Goal: Task Accomplishment & Management: Complete application form

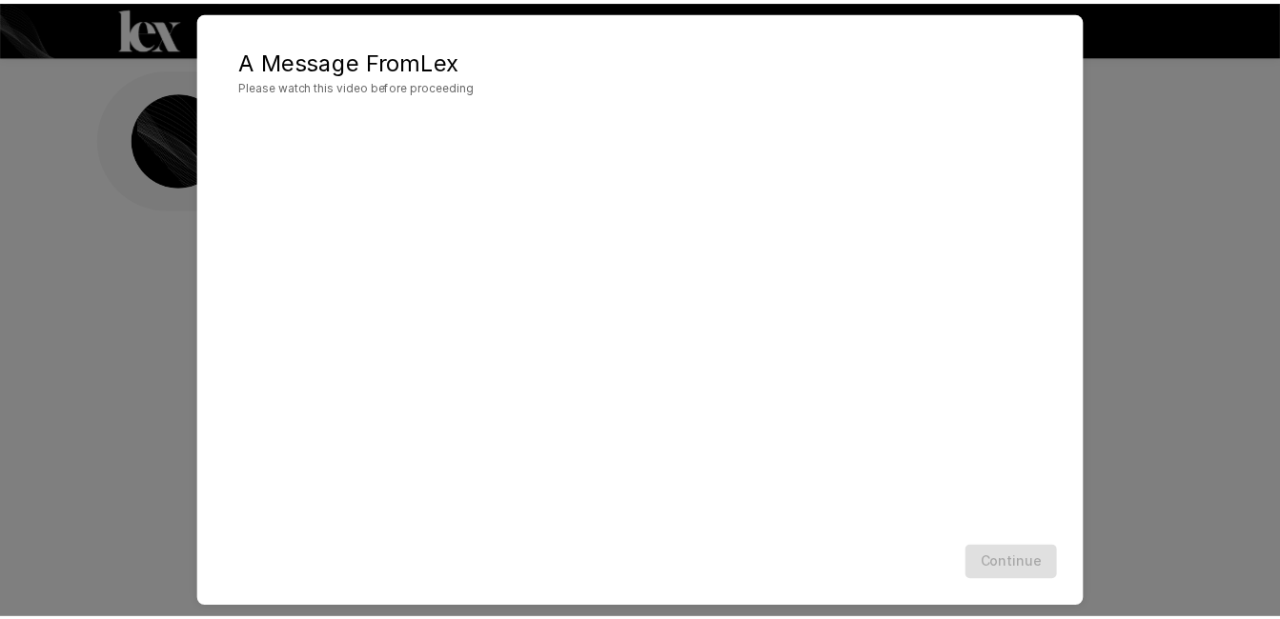
scroll to position [20, 0]
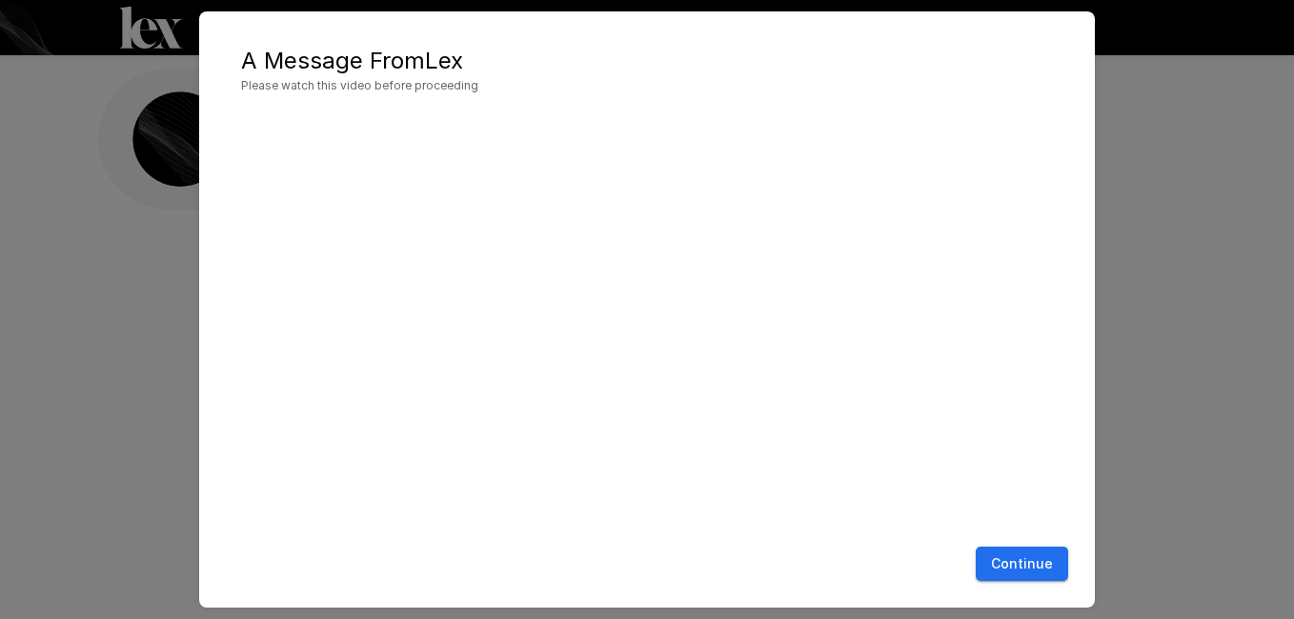
click at [997, 565] on button "Continue" at bounding box center [1022, 564] width 92 height 35
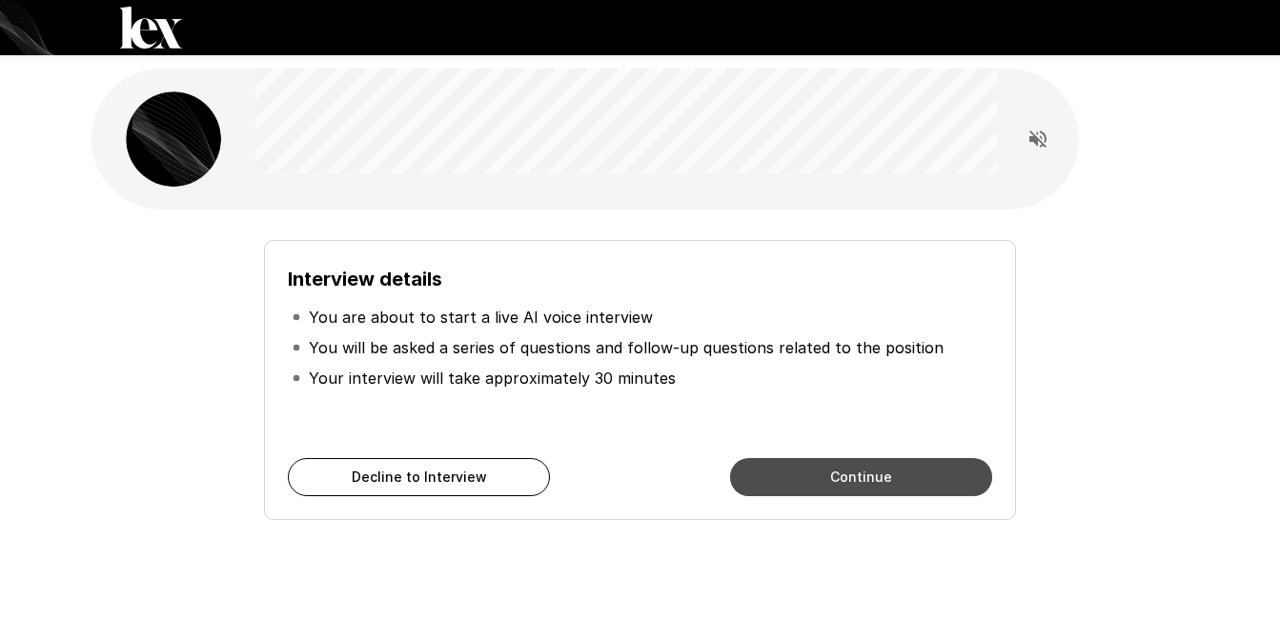
click at [839, 486] on button "Continue" at bounding box center [861, 477] width 262 height 38
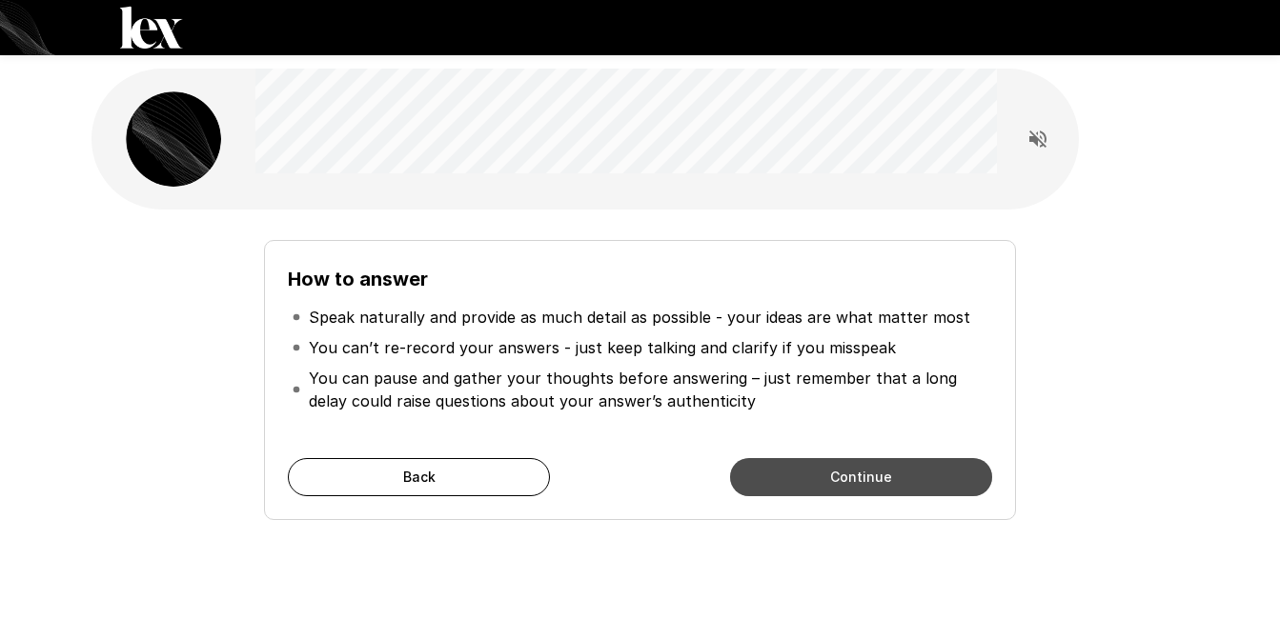
click at [856, 474] on button "Continue" at bounding box center [861, 477] width 262 height 38
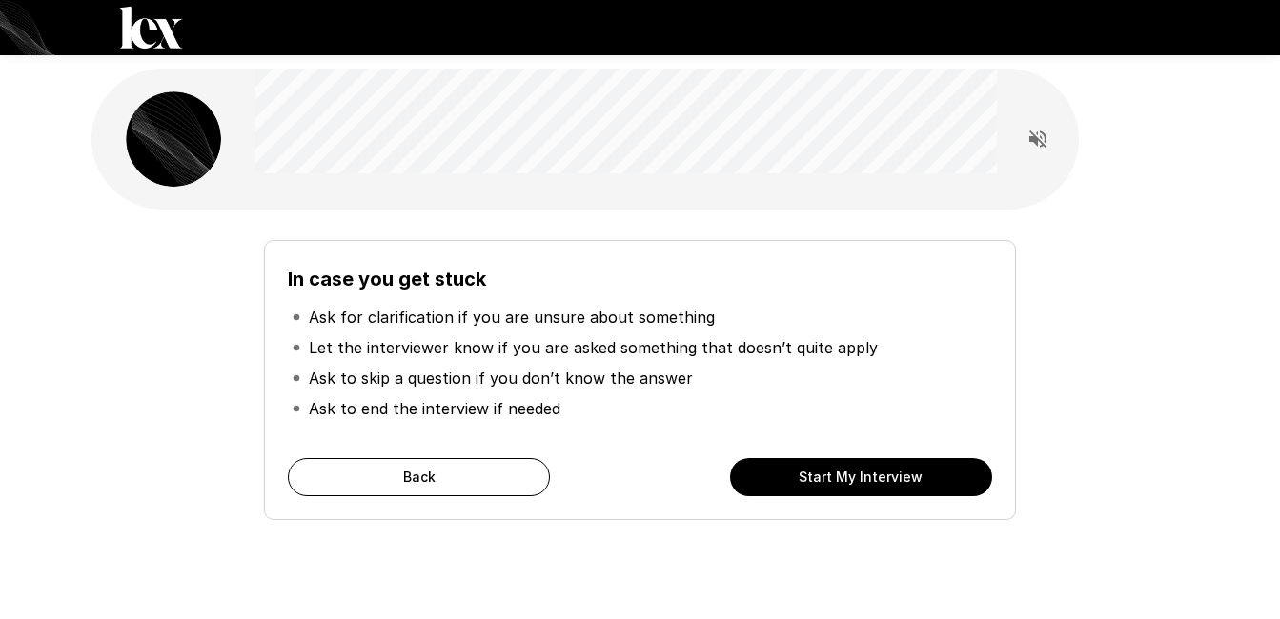
click at [807, 474] on button "Start My Interview" at bounding box center [861, 477] width 262 height 38
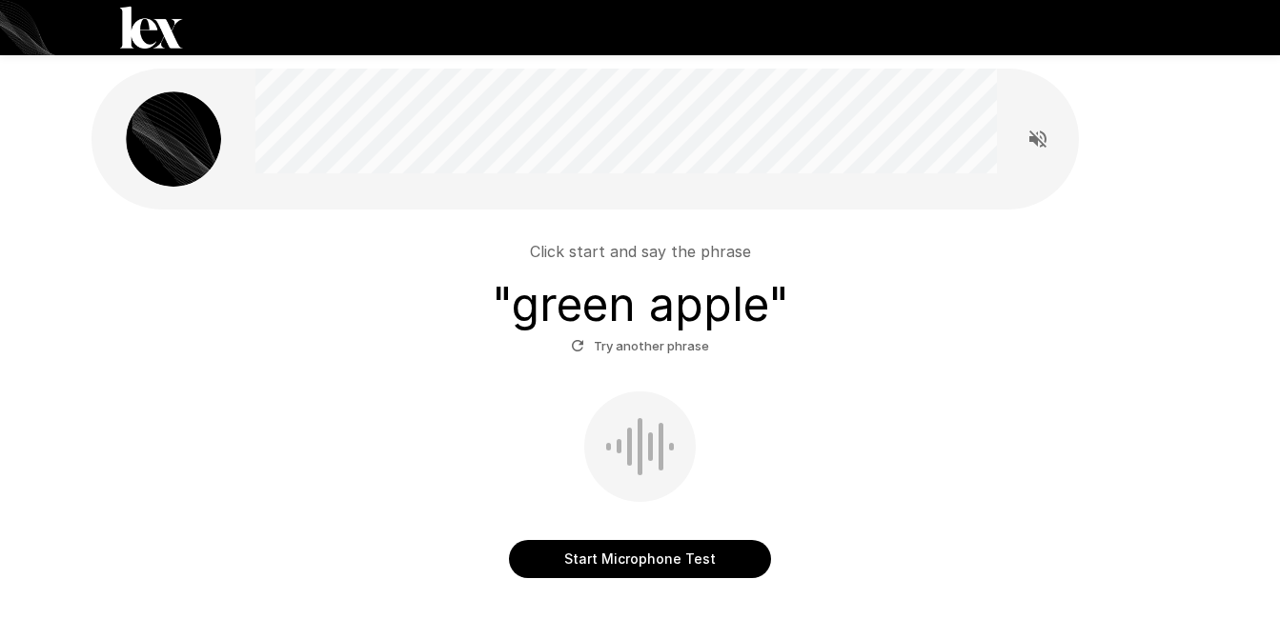
click at [665, 565] on button "Start Microphone Test" at bounding box center [640, 559] width 262 height 38
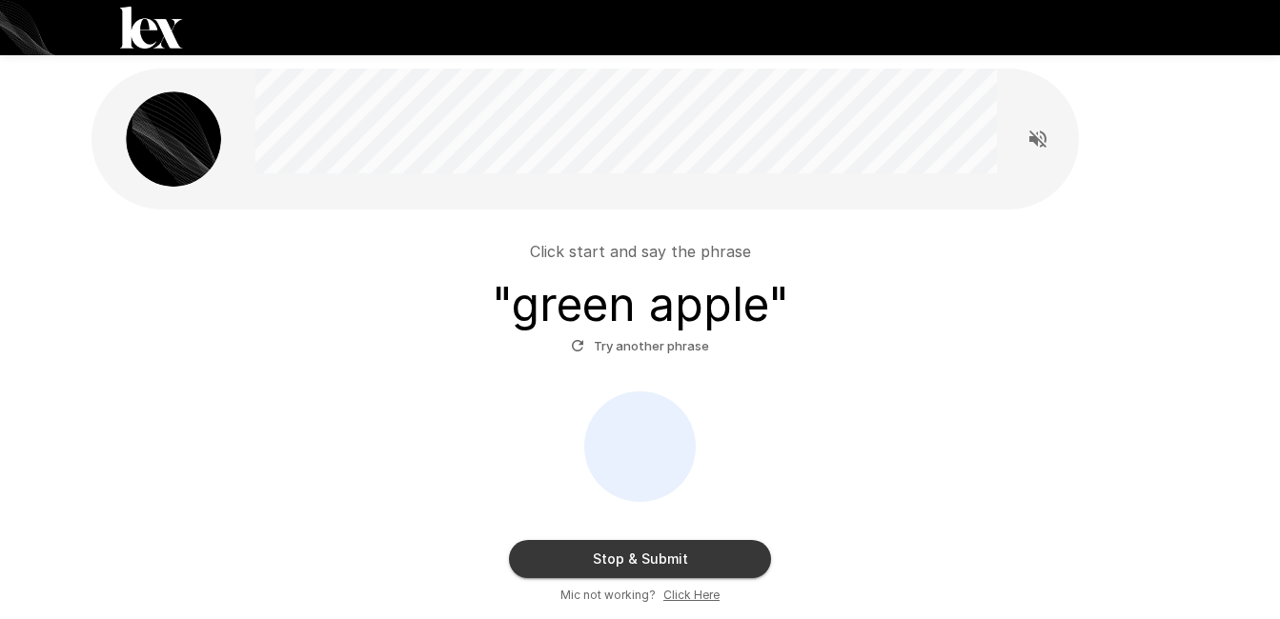
click at [665, 565] on button "Stop & Submit" at bounding box center [640, 559] width 262 height 38
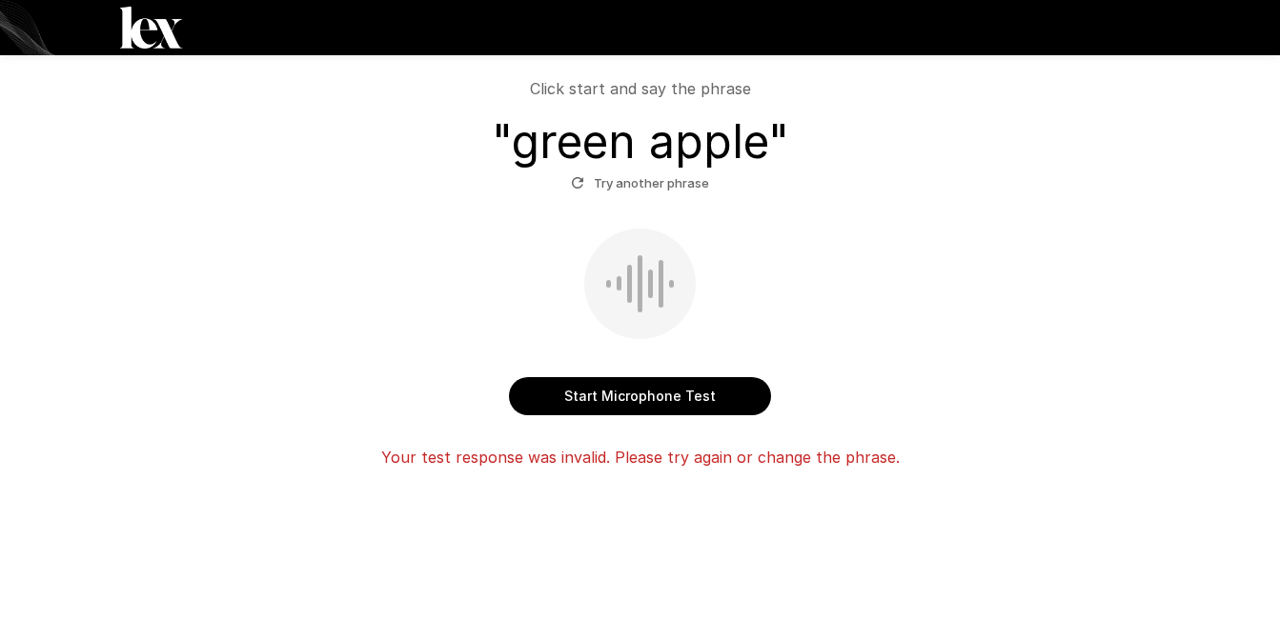
scroll to position [172, 0]
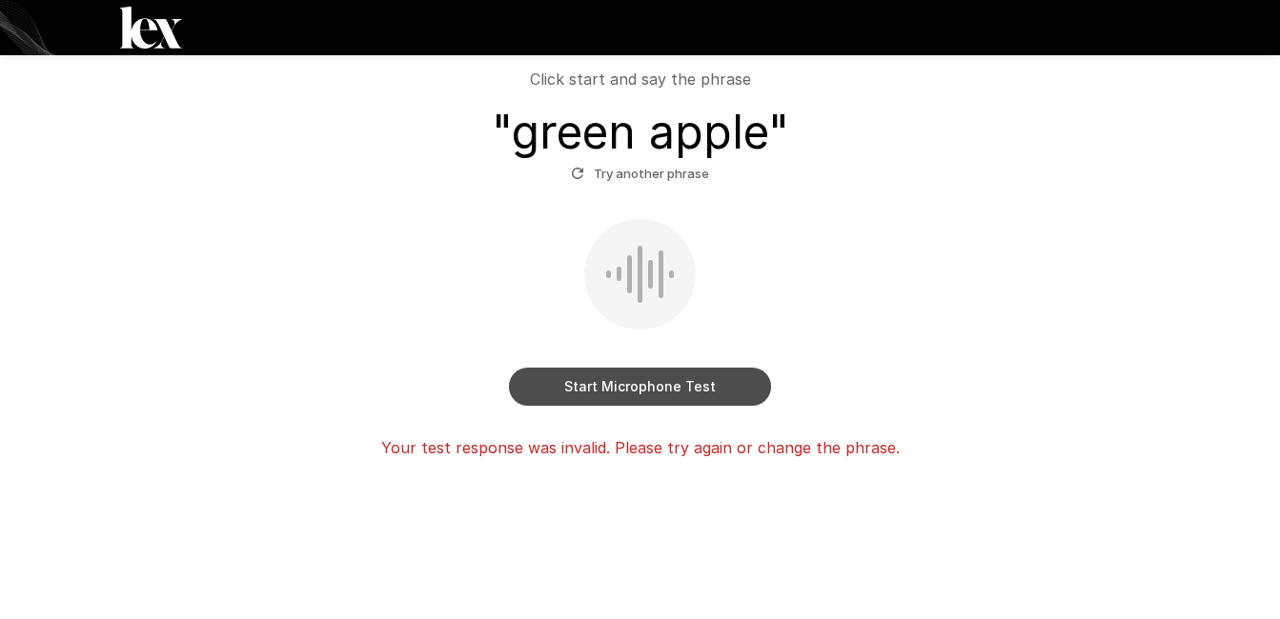
click at [683, 389] on button "Start Microphone Test" at bounding box center [640, 387] width 262 height 38
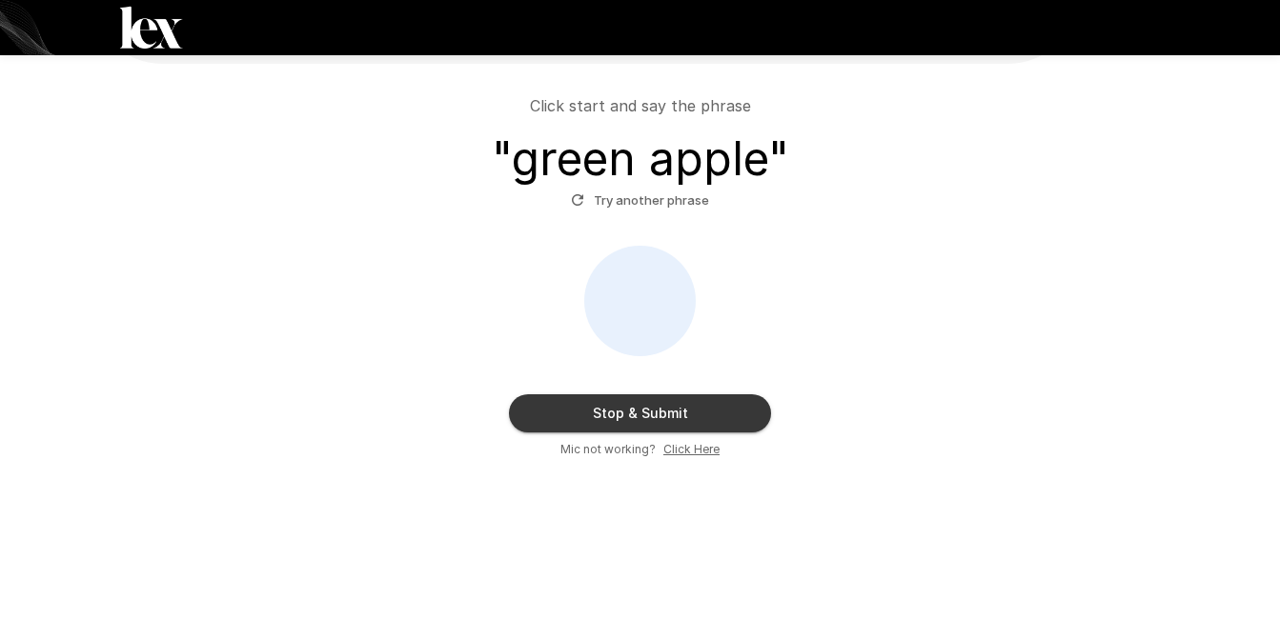
click at [677, 408] on button "Stop & Submit" at bounding box center [640, 413] width 262 height 38
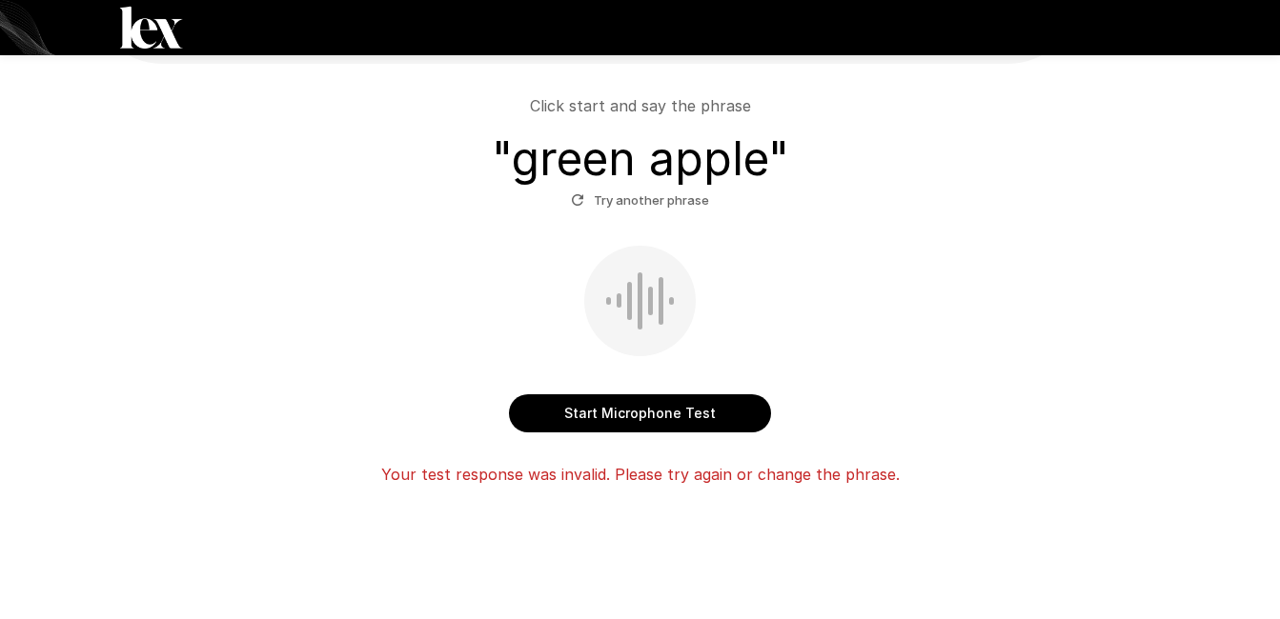
click at [634, 422] on button "Start Microphone Test" at bounding box center [640, 413] width 262 height 38
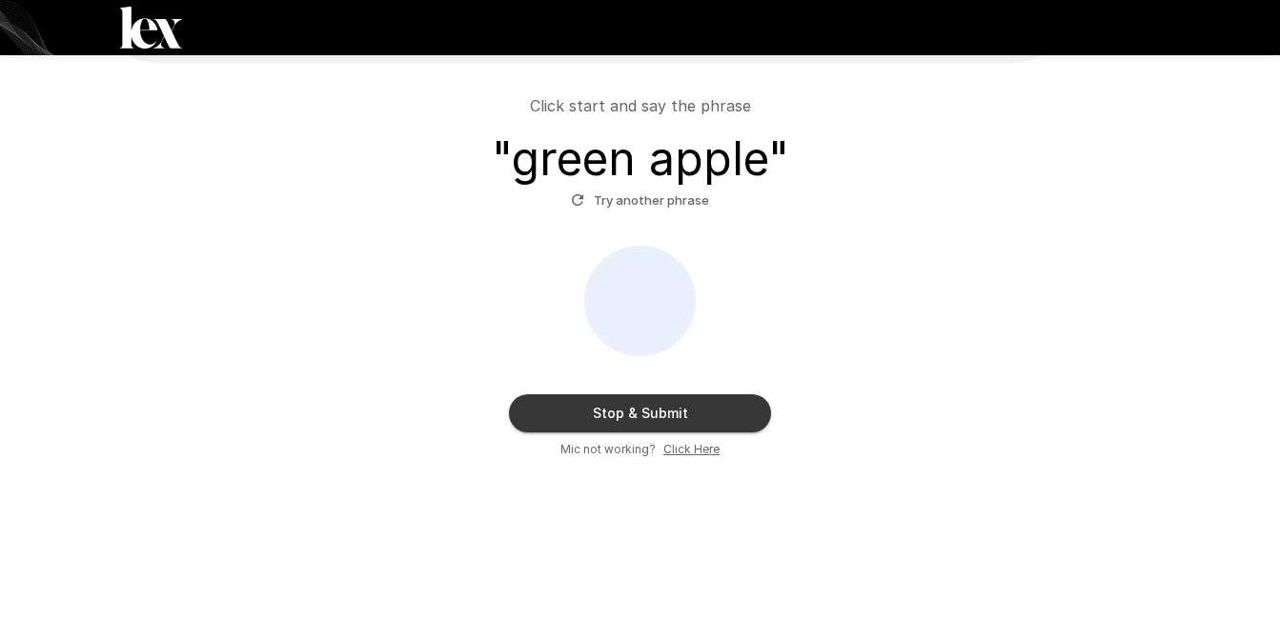
click at [634, 422] on button "Stop & Submit" at bounding box center [640, 413] width 262 height 38
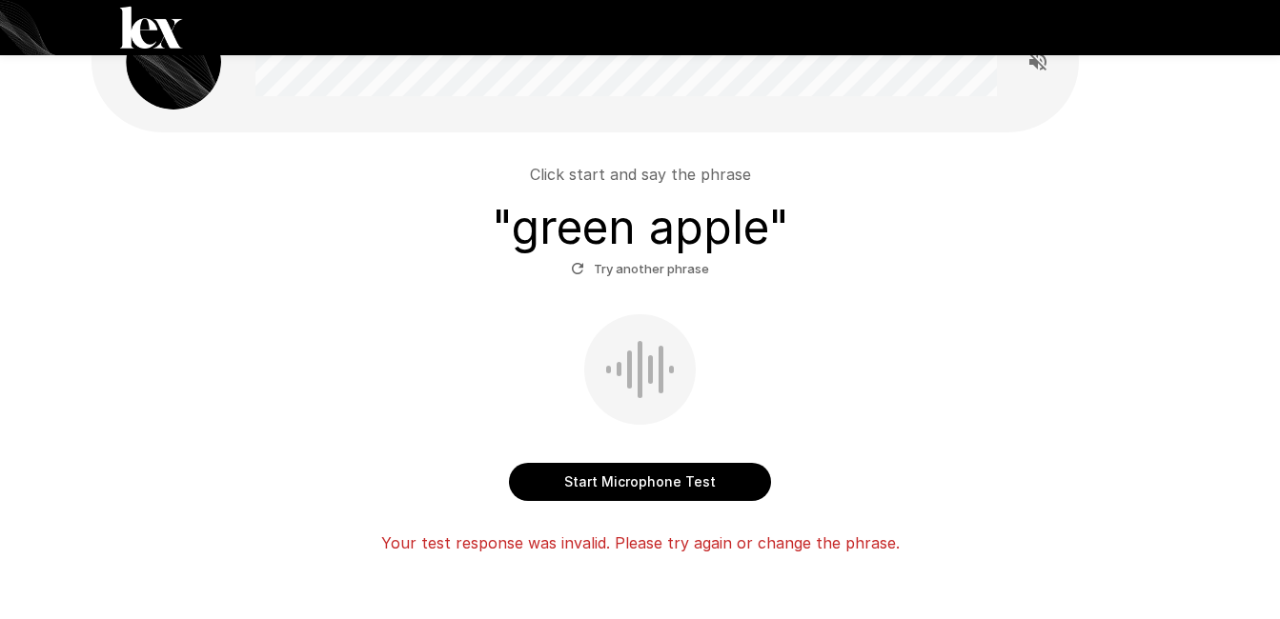
scroll to position [172, 0]
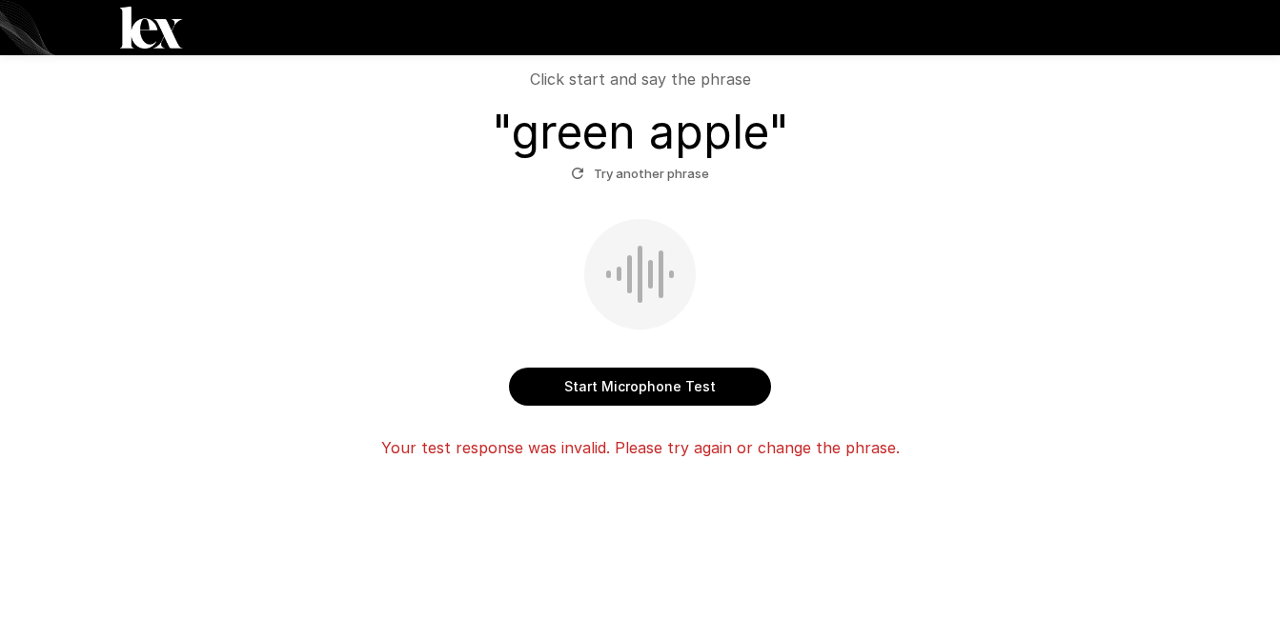
click at [630, 393] on button "Start Microphone Test" at bounding box center [640, 387] width 262 height 38
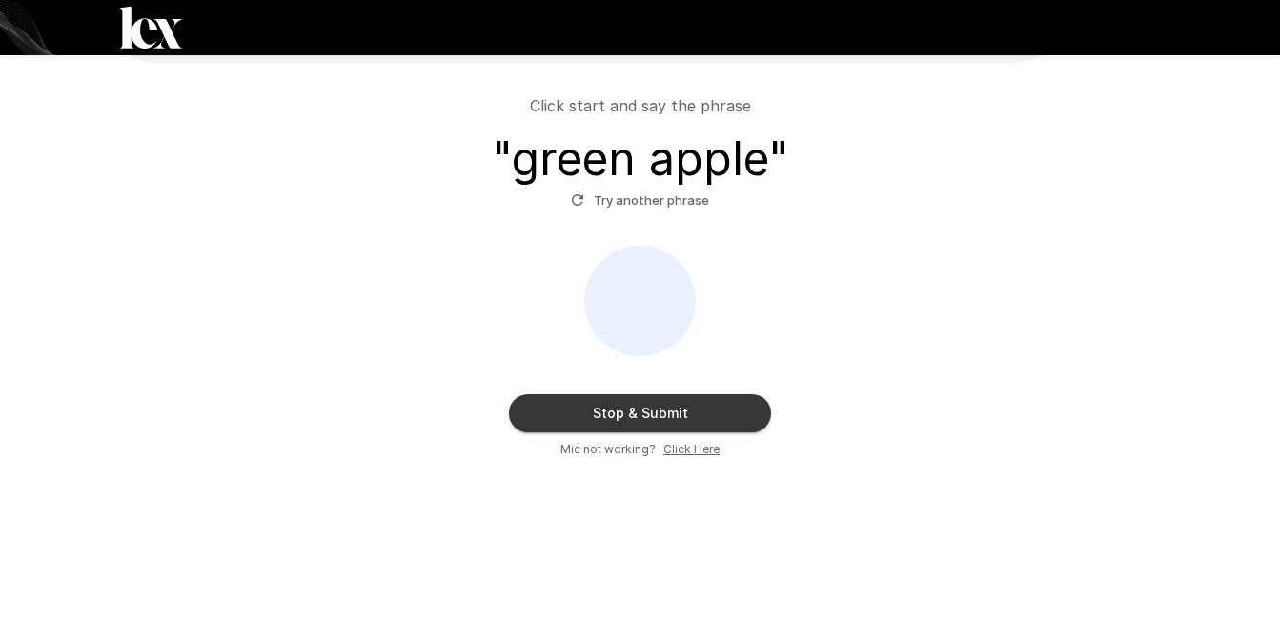
scroll to position [146, 0]
click at [624, 413] on button "Stop & Submit" at bounding box center [640, 413] width 262 height 38
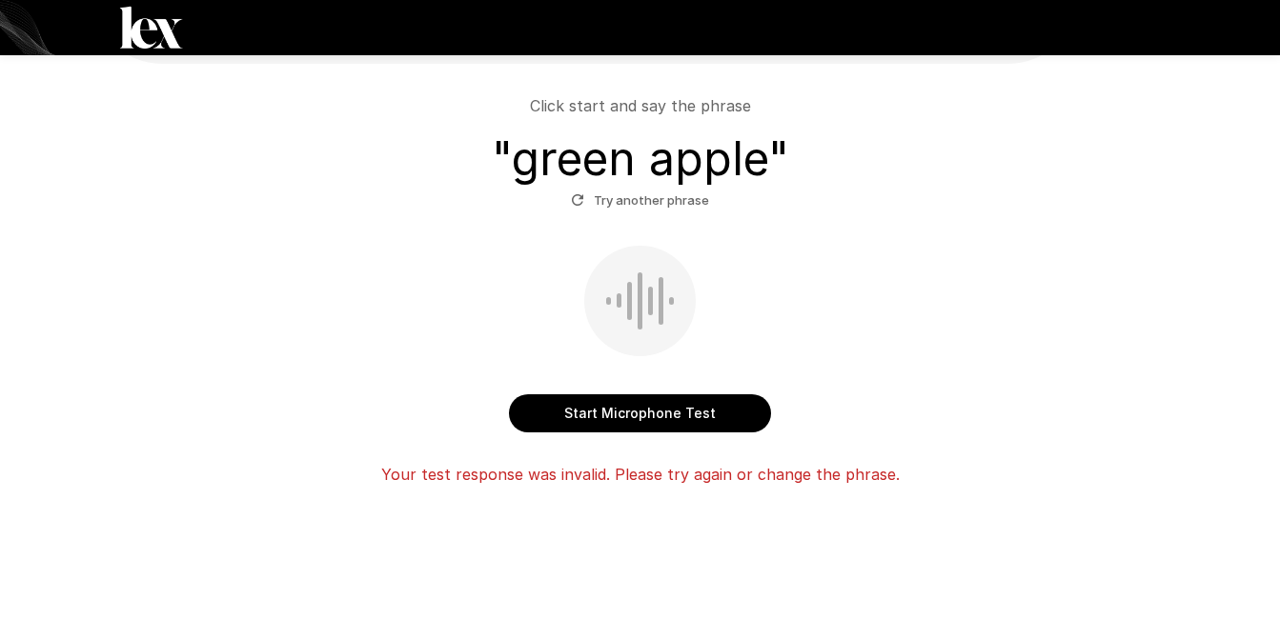
click at [652, 420] on button "Start Microphone Test" at bounding box center [640, 413] width 262 height 38
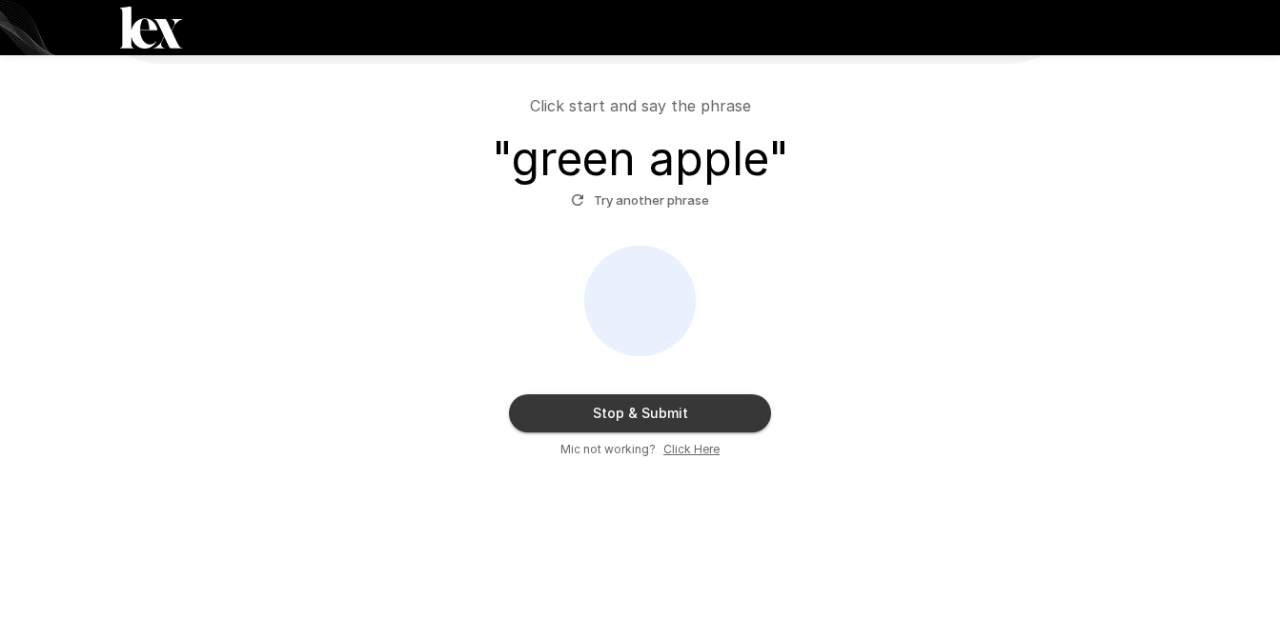
click at [652, 420] on button "Stop & Submit" at bounding box center [640, 413] width 262 height 38
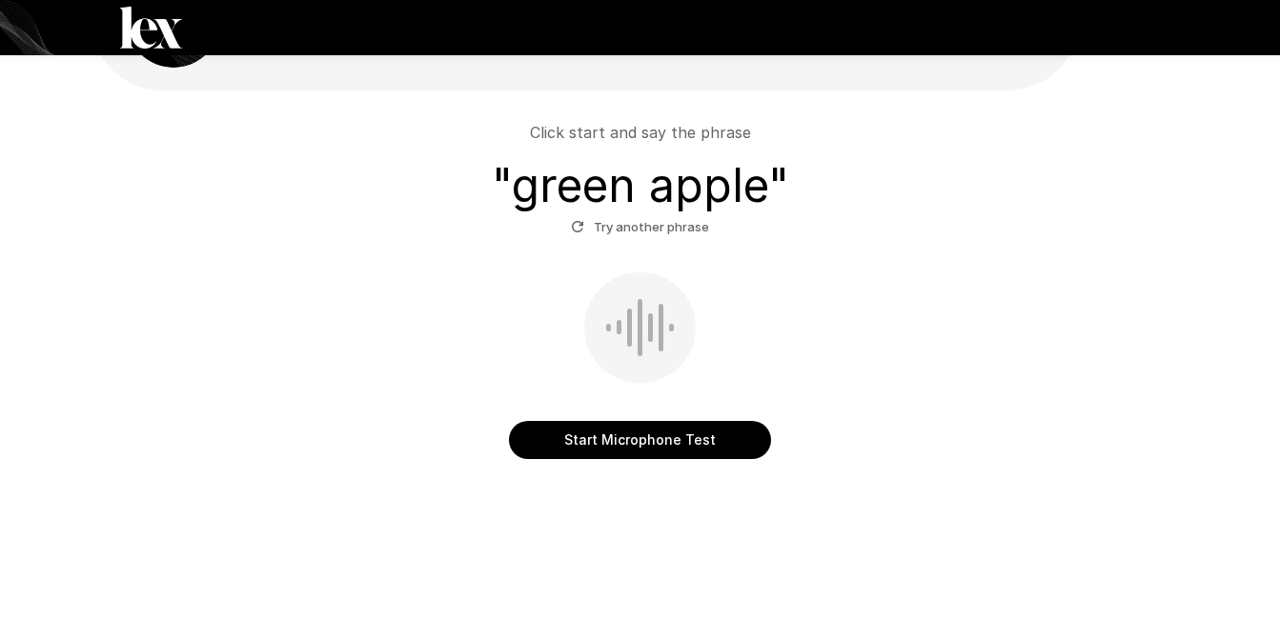
scroll to position [46, 0]
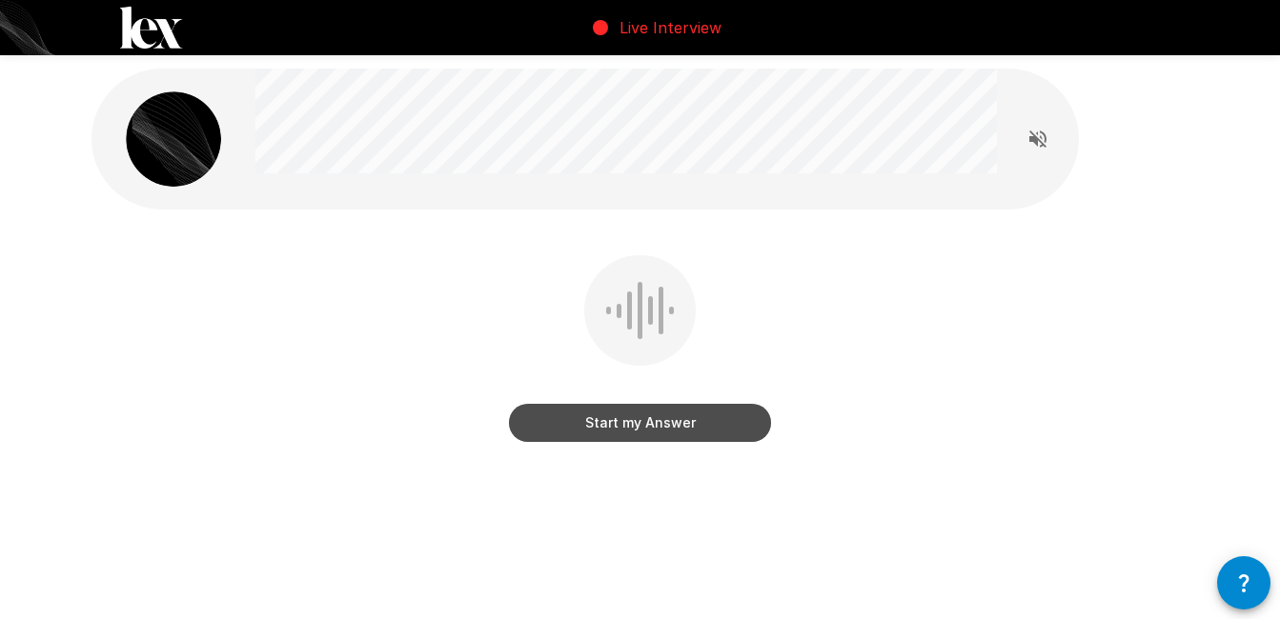
click at [646, 431] on button "Start my Answer" at bounding box center [640, 423] width 262 height 38
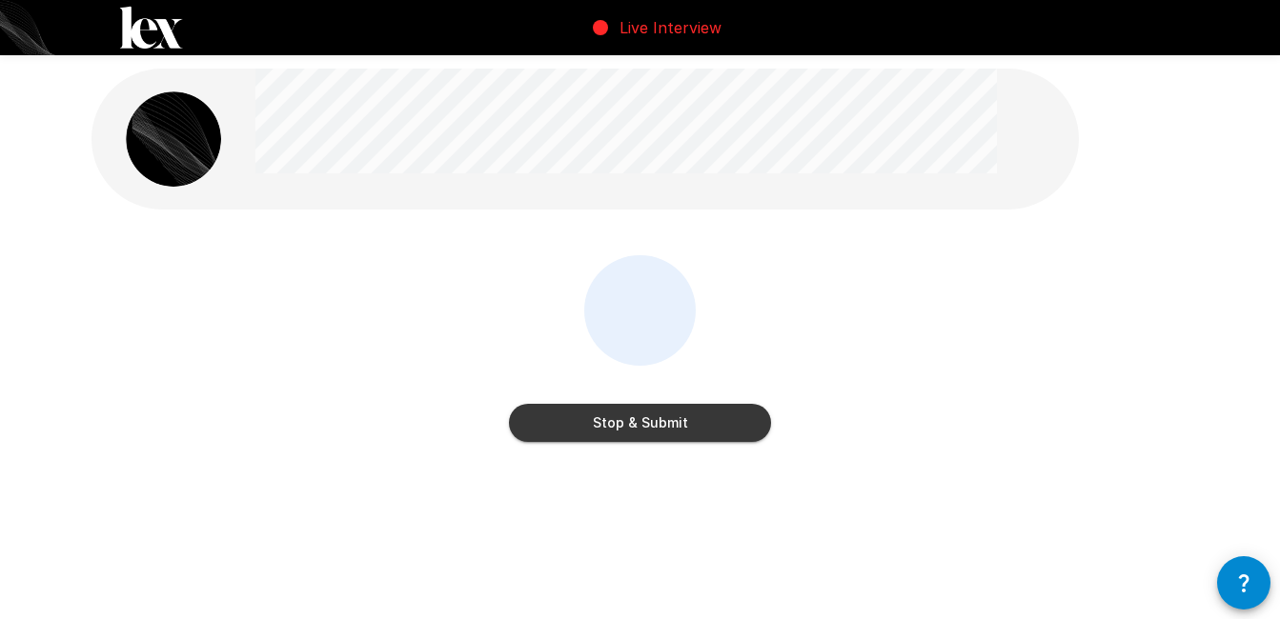
click at [646, 431] on button "Stop & Submit" at bounding box center [640, 423] width 262 height 38
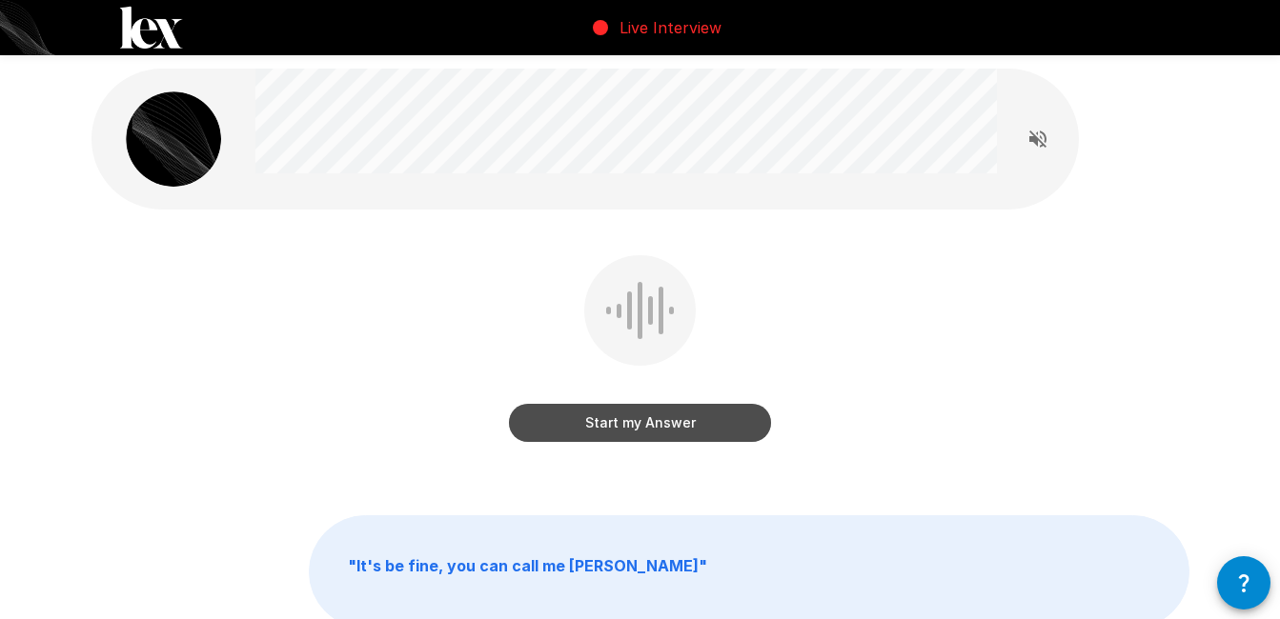
click at [650, 424] on button "Start my Answer" at bounding box center [640, 423] width 262 height 38
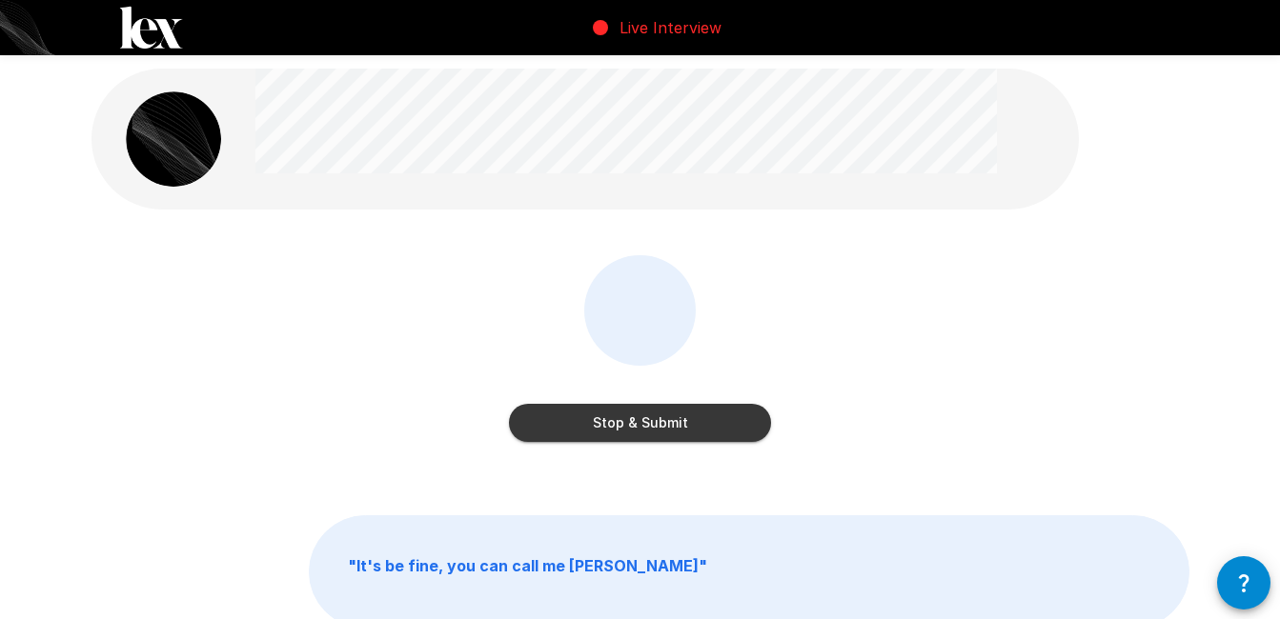
click at [650, 424] on button "Stop & Submit" at bounding box center [640, 423] width 262 height 38
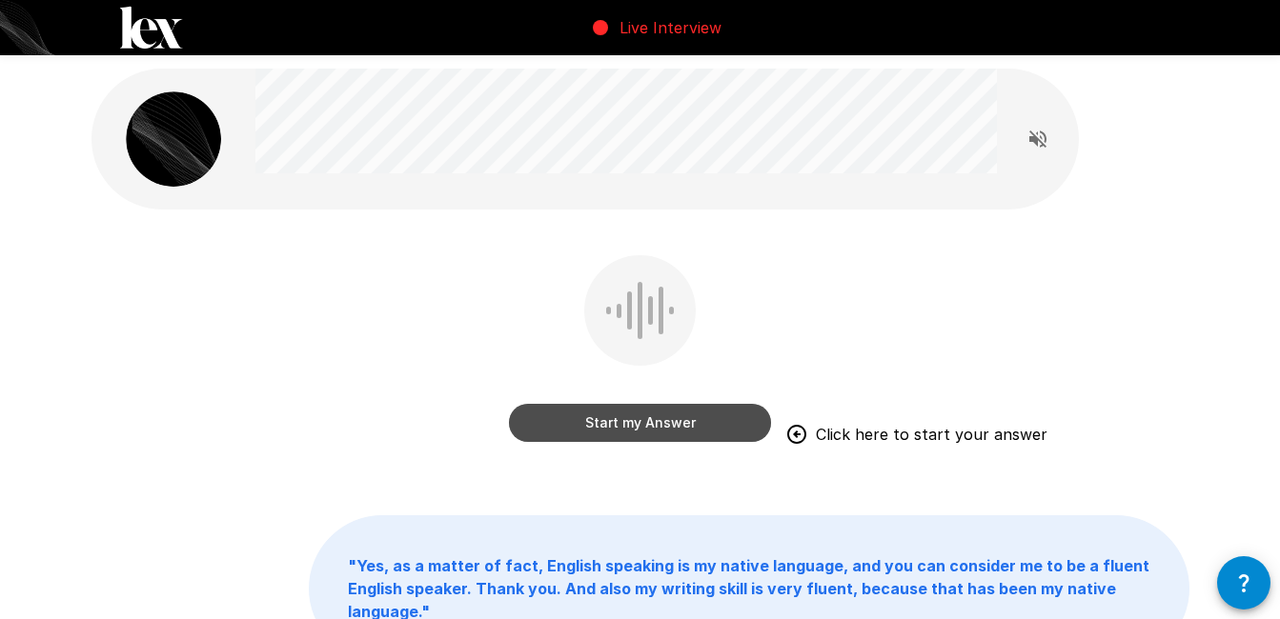
click at [670, 428] on button "Start my Answer" at bounding box center [640, 423] width 262 height 38
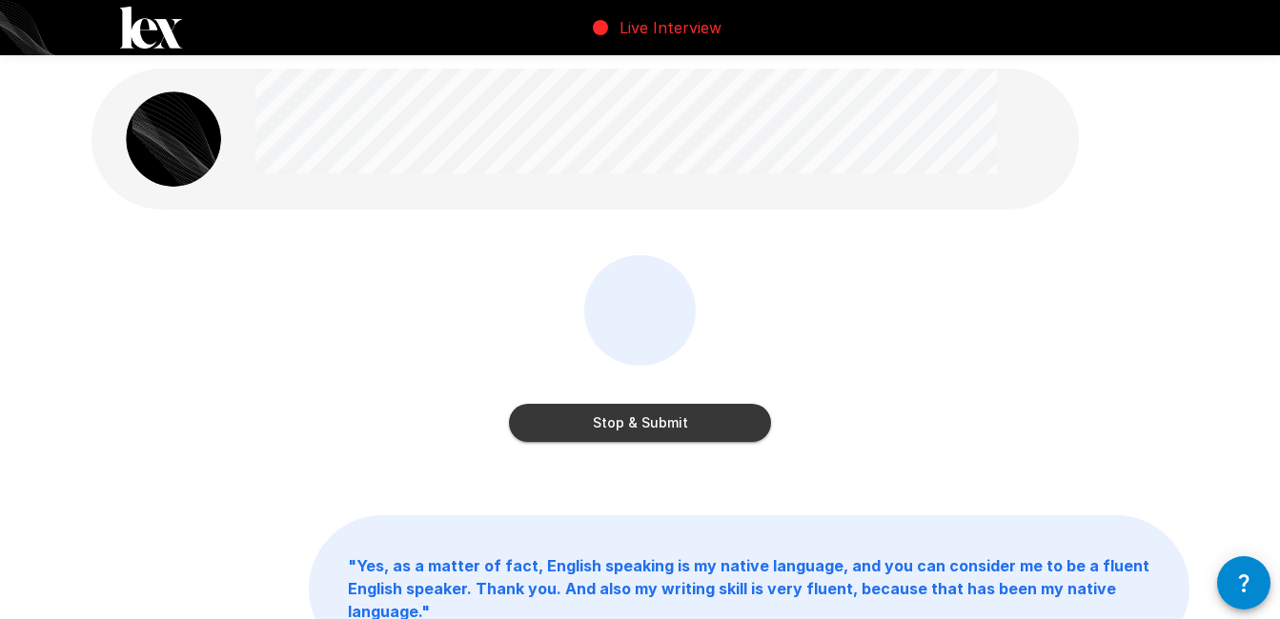
click at [670, 428] on button "Stop & Submit" at bounding box center [640, 423] width 262 height 38
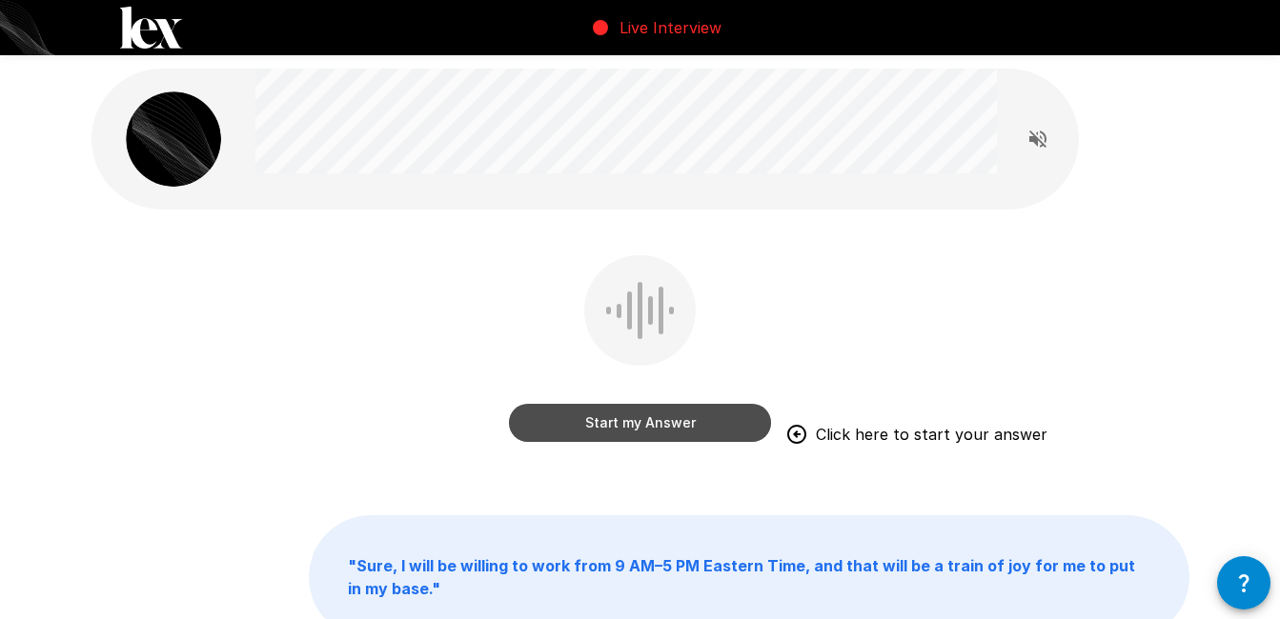
click at [613, 430] on button "Start my Answer" at bounding box center [640, 423] width 262 height 38
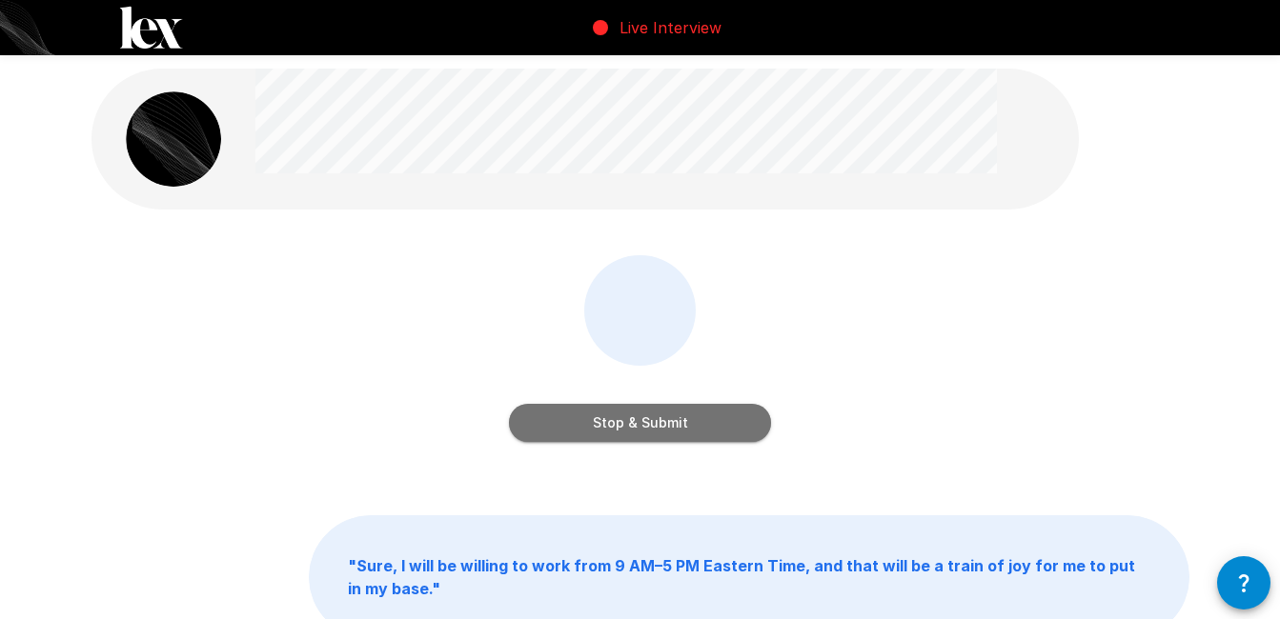
click at [613, 430] on button "Stop & Submit" at bounding box center [640, 423] width 262 height 38
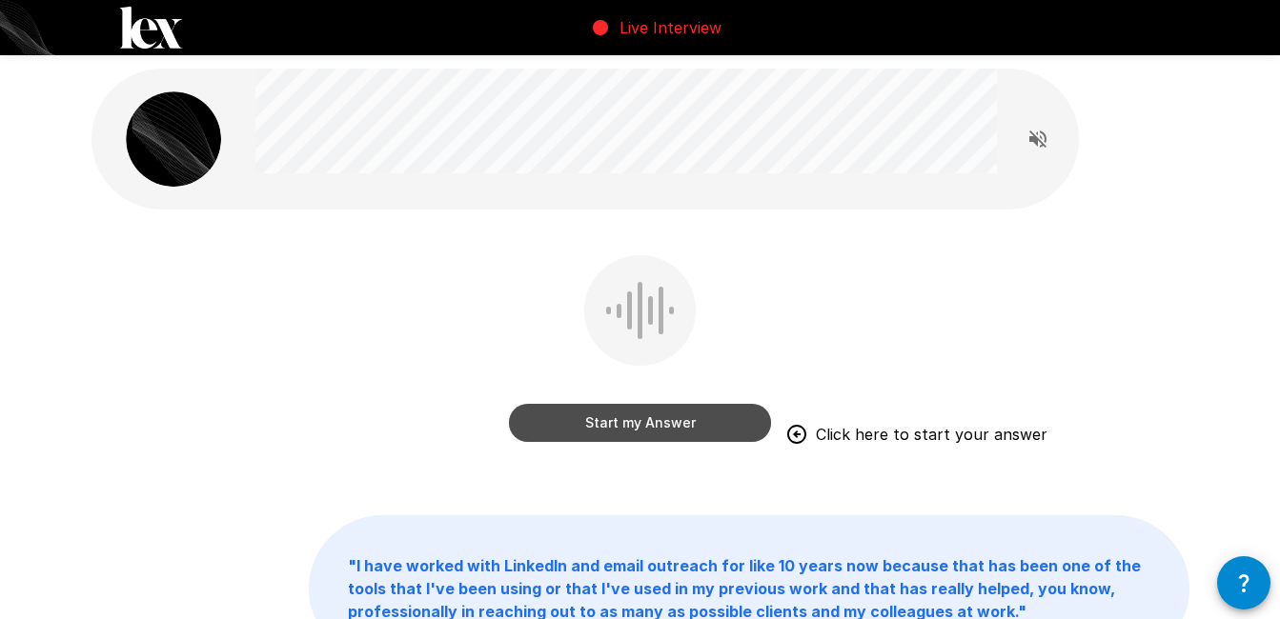
click at [651, 427] on button "Start my Answer" at bounding box center [640, 423] width 262 height 38
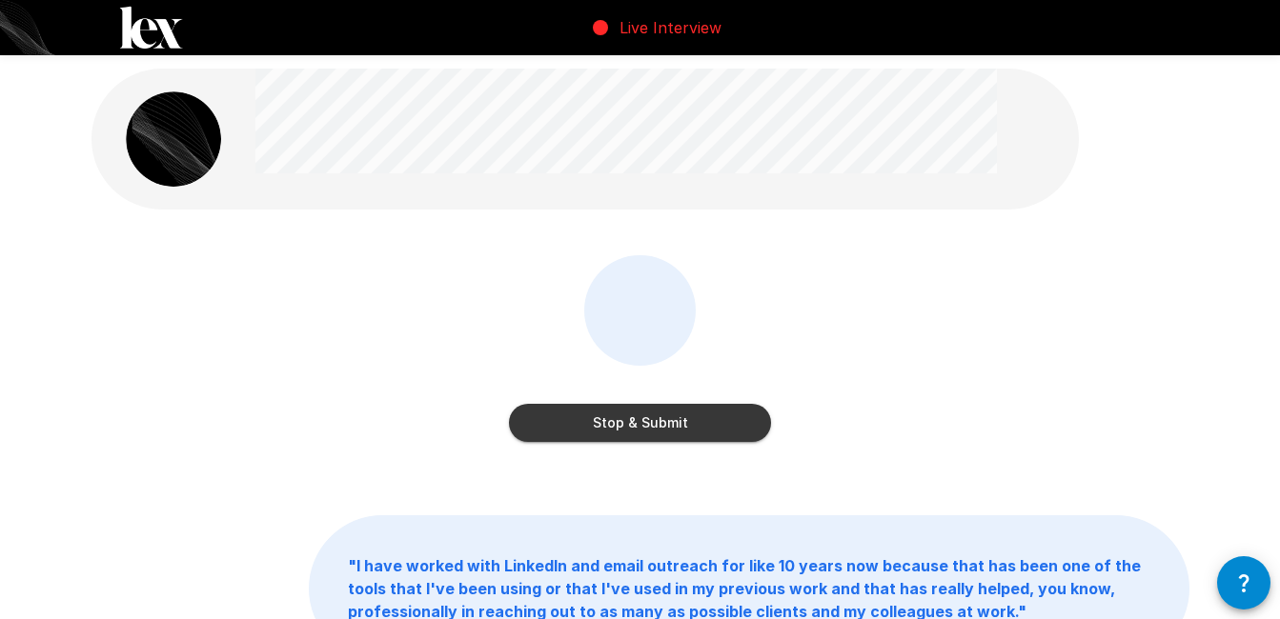
click at [651, 427] on button "Stop & Submit" at bounding box center [640, 423] width 262 height 38
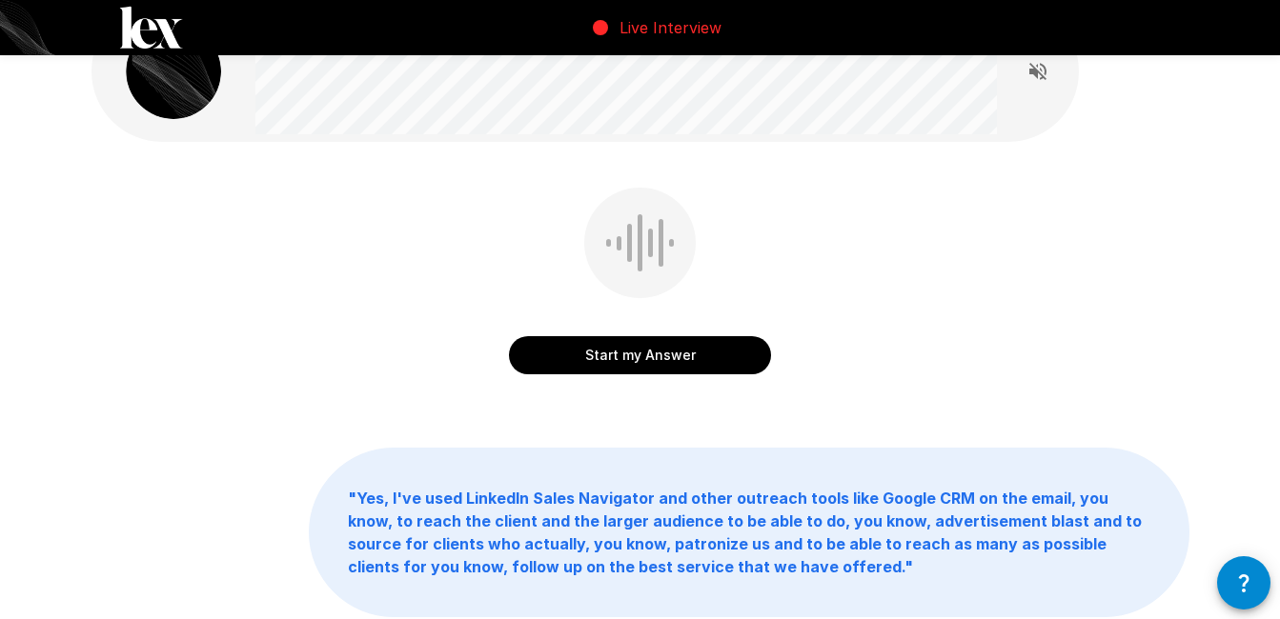
scroll to position [95, 0]
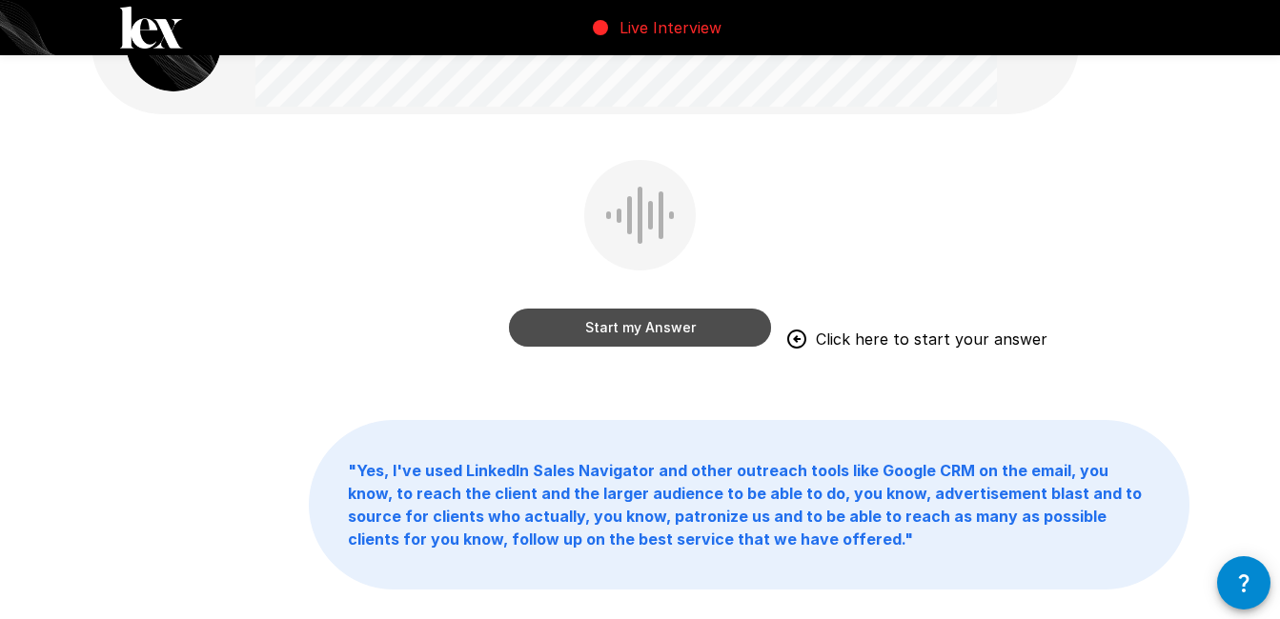
click at [692, 340] on button "Start my Answer" at bounding box center [640, 328] width 262 height 38
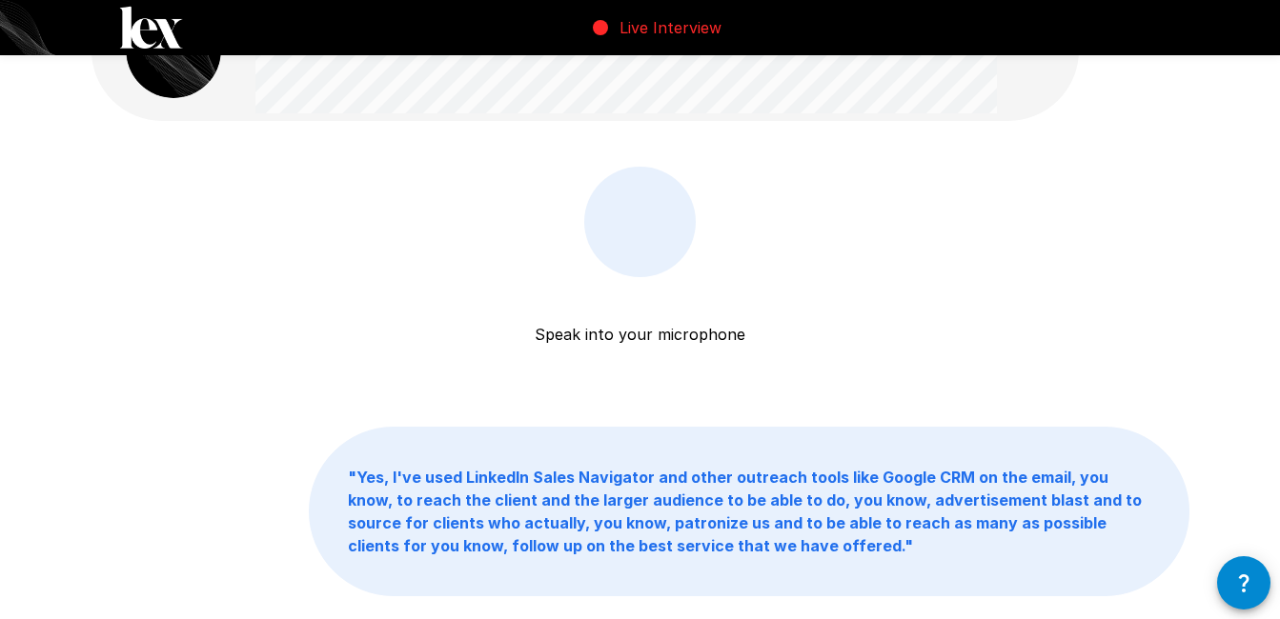
scroll to position [0, 0]
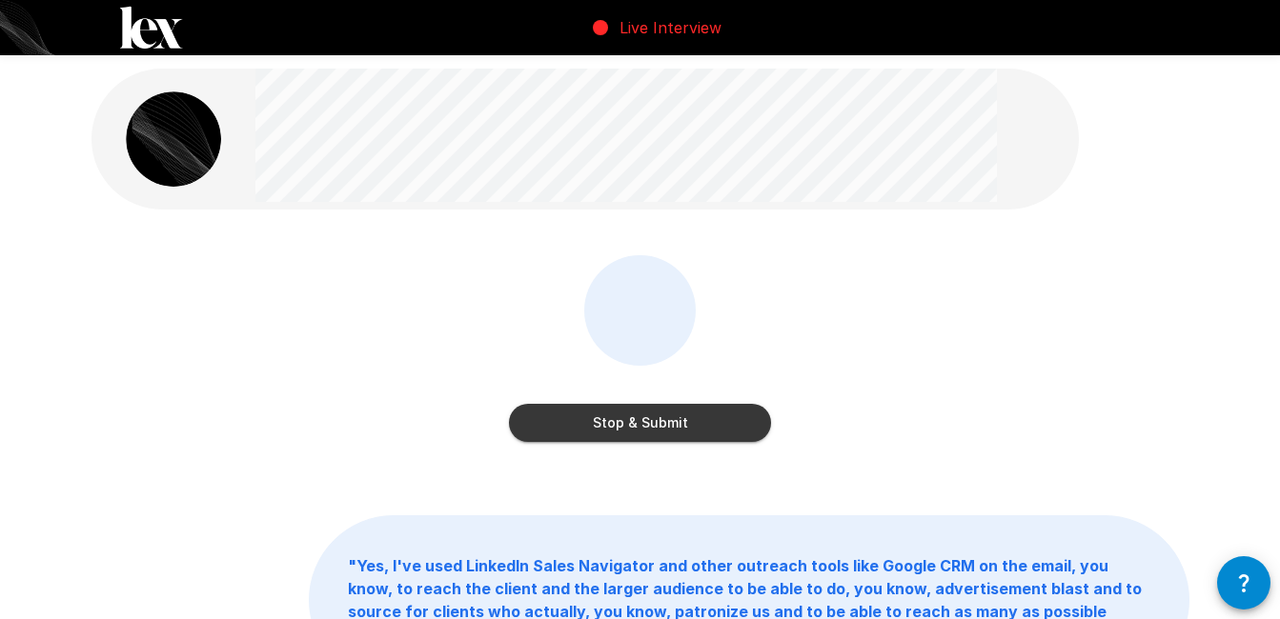
click at [663, 426] on button "Stop & Submit" at bounding box center [640, 423] width 262 height 38
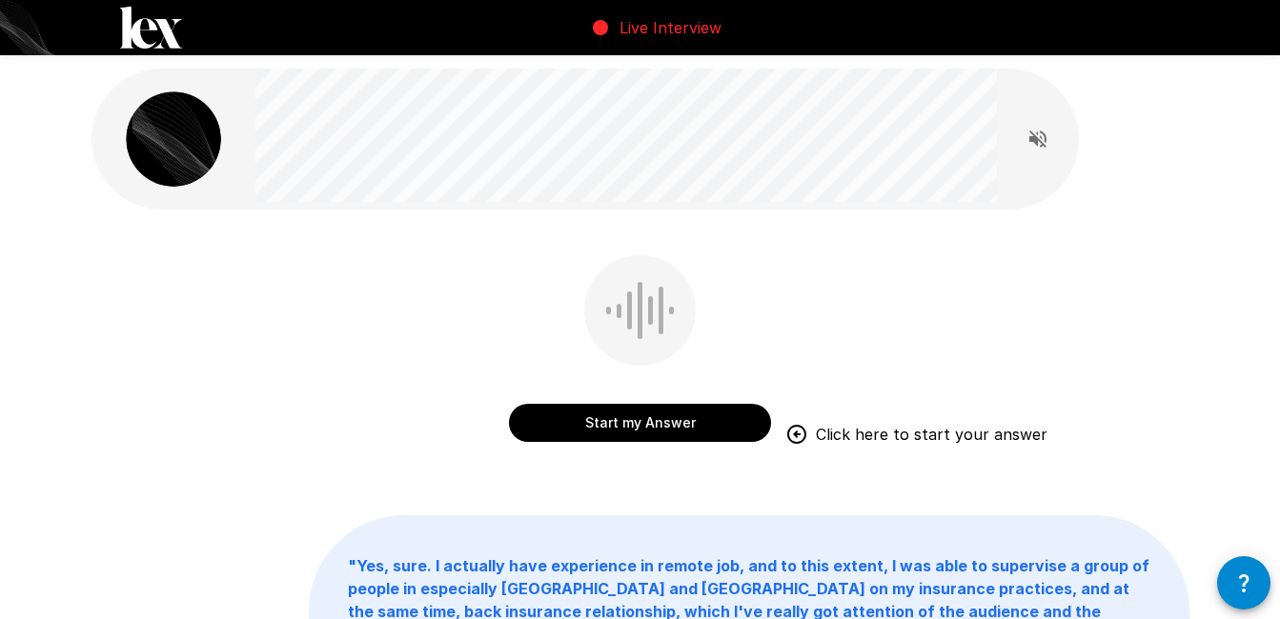
click at [688, 424] on button "Start my Answer" at bounding box center [640, 423] width 262 height 38
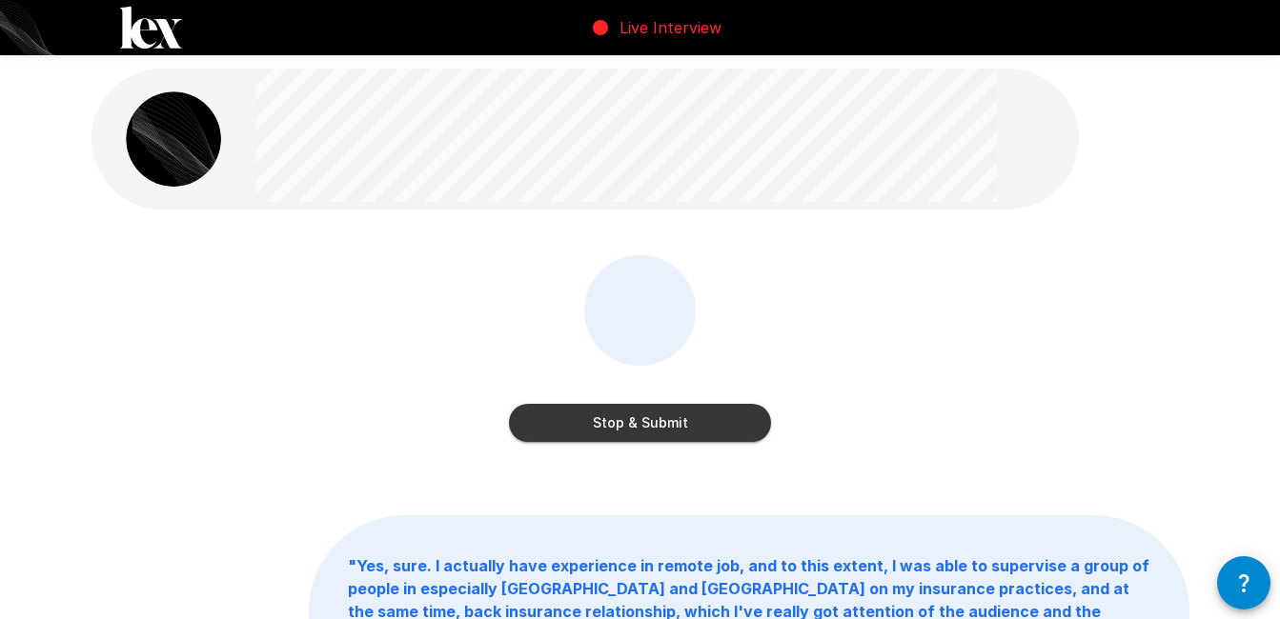
click at [688, 424] on button "Stop & Submit" at bounding box center [640, 423] width 262 height 38
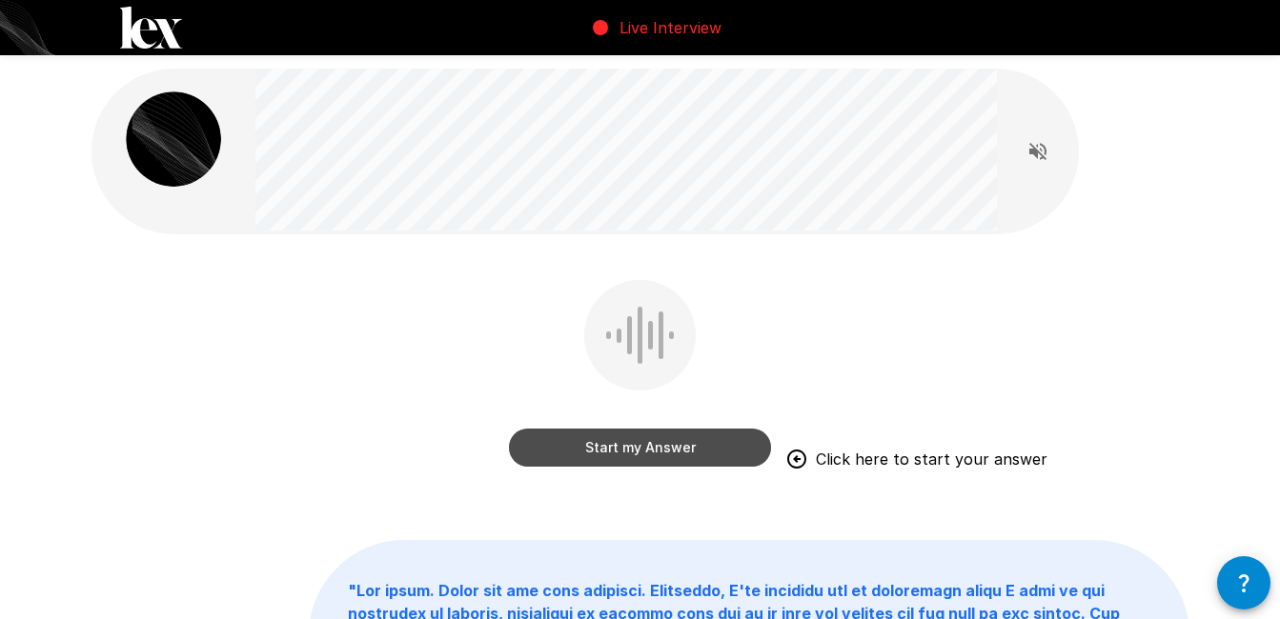
click at [577, 459] on button "Start my Answer" at bounding box center [640, 448] width 262 height 38
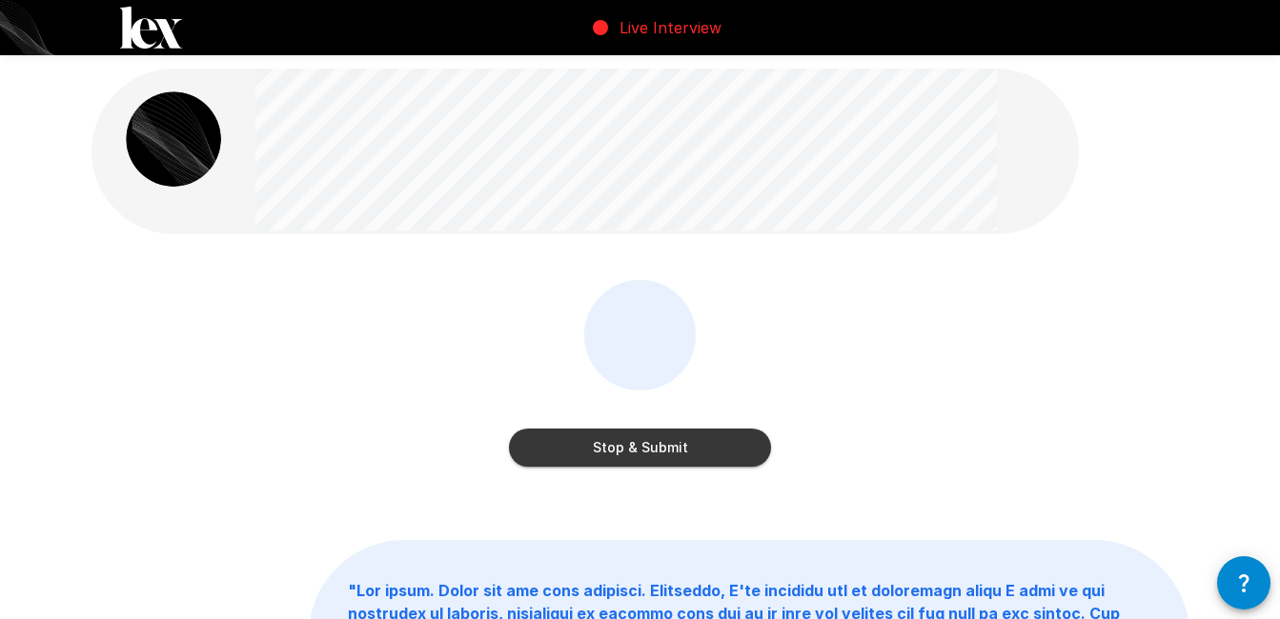
click at [577, 459] on button "Stop & Submit" at bounding box center [640, 448] width 262 height 38
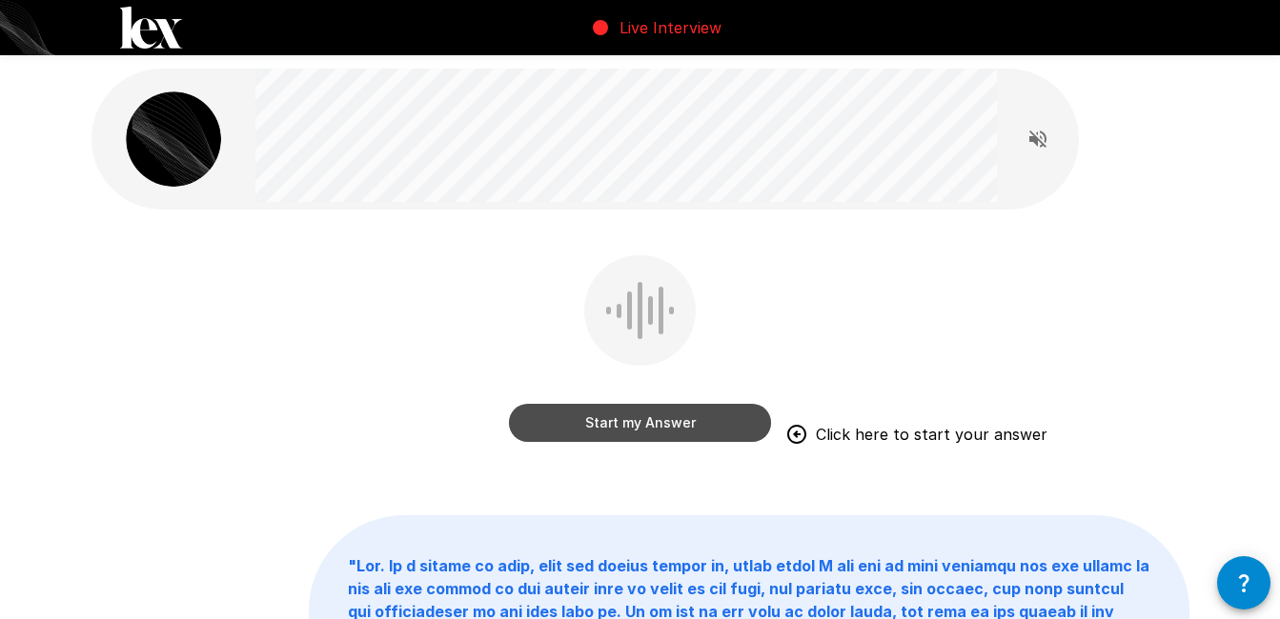
click at [615, 425] on button "Start my Answer" at bounding box center [640, 423] width 262 height 38
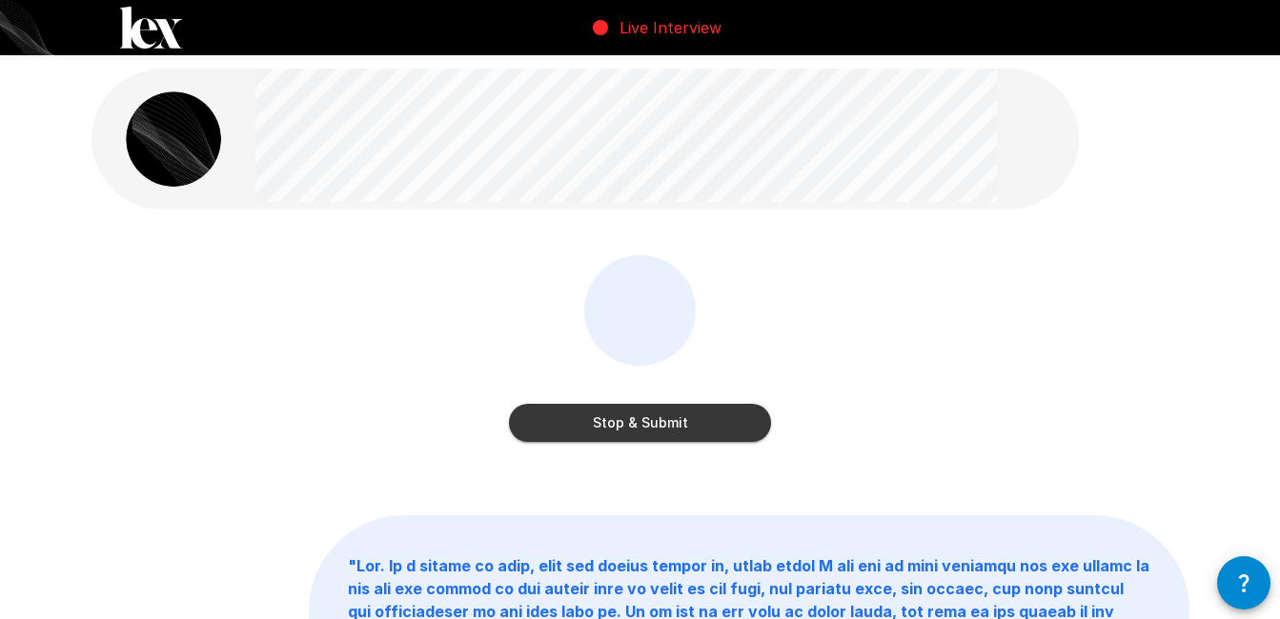
click at [615, 425] on button "Stop & Submit" at bounding box center [640, 423] width 262 height 38
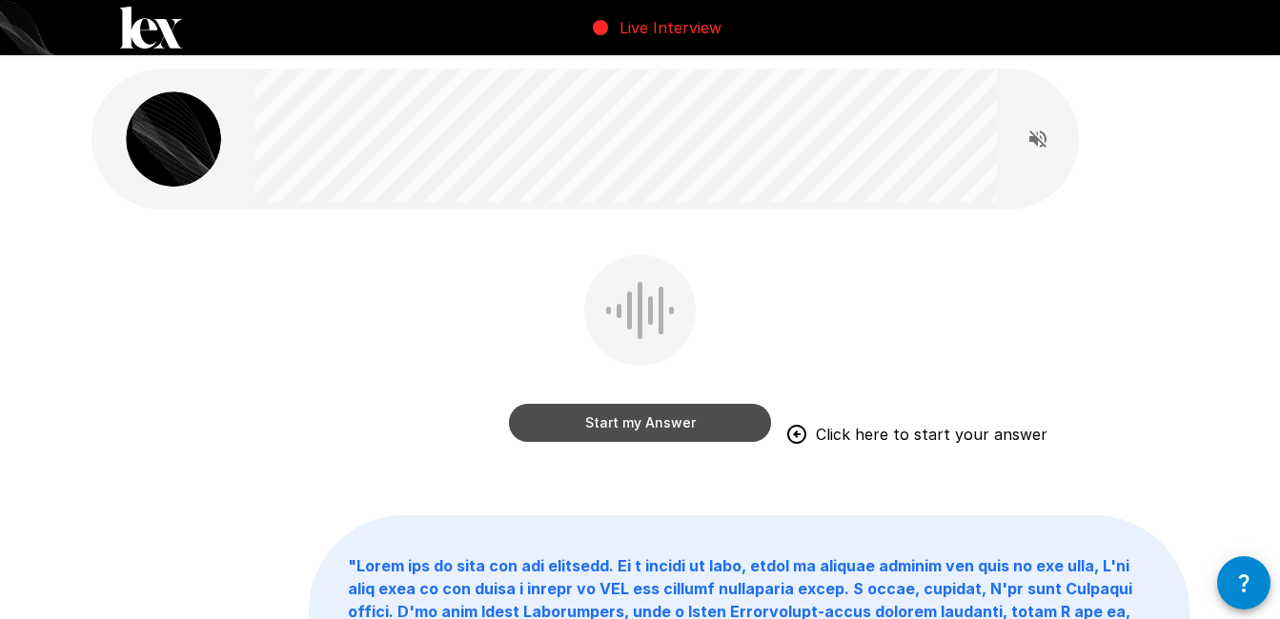
click at [655, 431] on button "Start my Answer" at bounding box center [640, 423] width 262 height 38
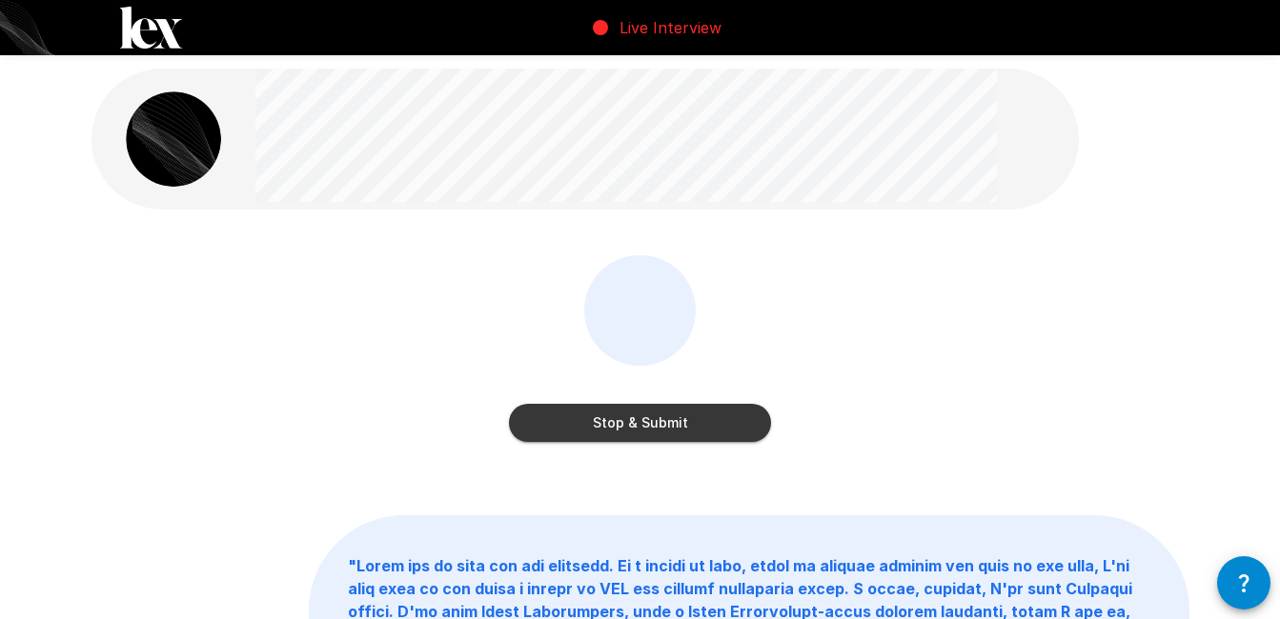
click at [655, 431] on button "Stop & Submit" at bounding box center [640, 423] width 262 height 38
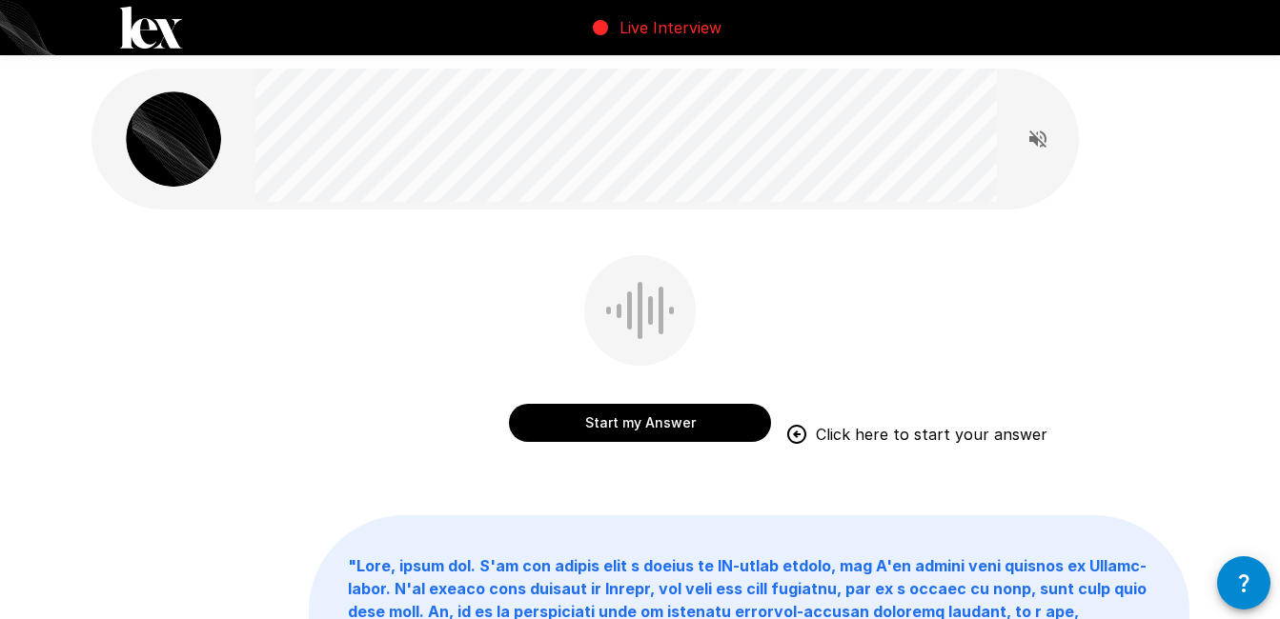
click at [693, 422] on button "Start my Answer" at bounding box center [640, 423] width 262 height 38
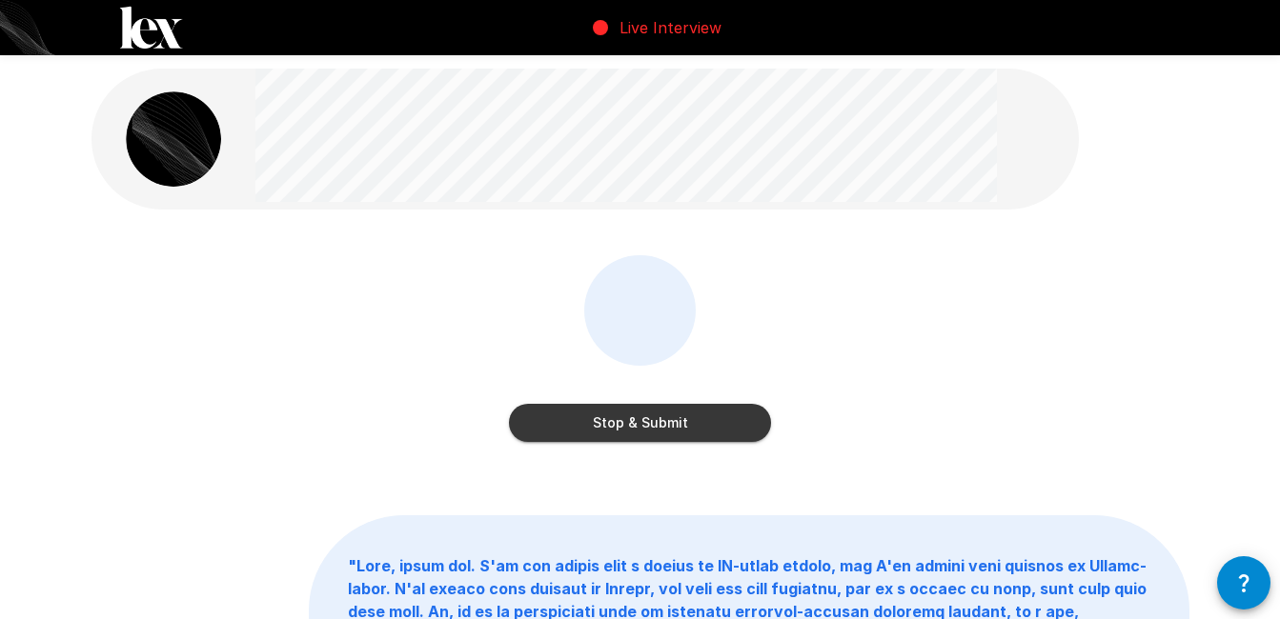
click at [693, 422] on button "Stop & Submit" at bounding box center [640, 423] width 262 height 38
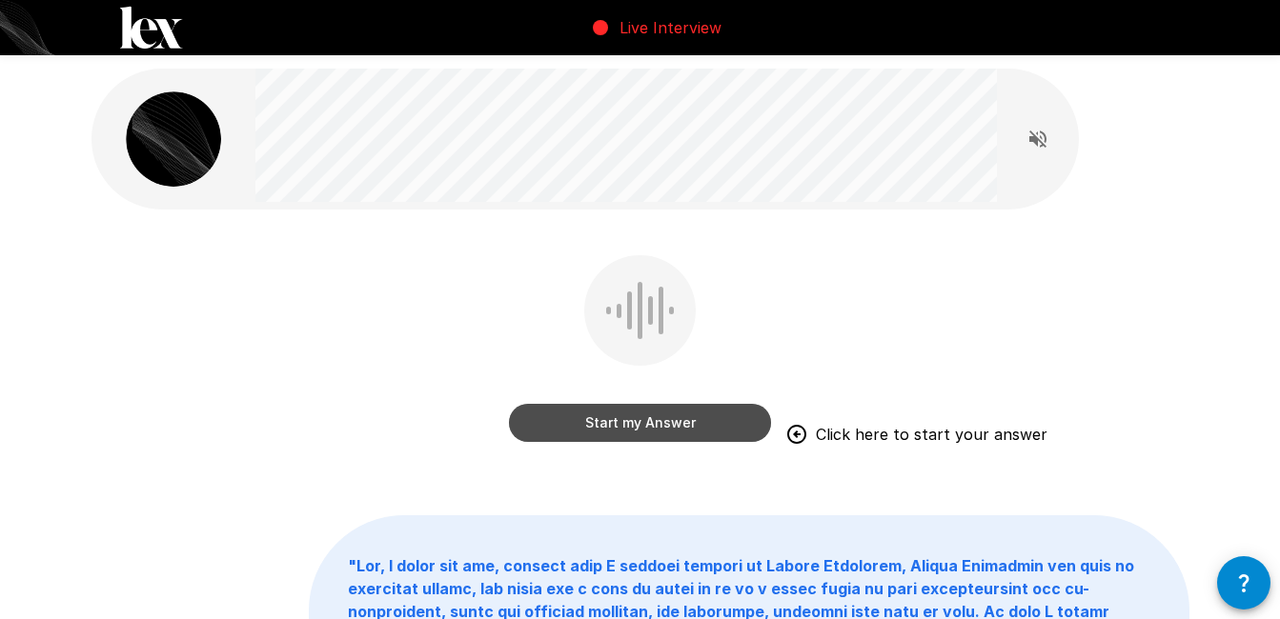
click at [635, 423] on button "Start my Answer" at bounding box center [640, 423] width 262 height 38
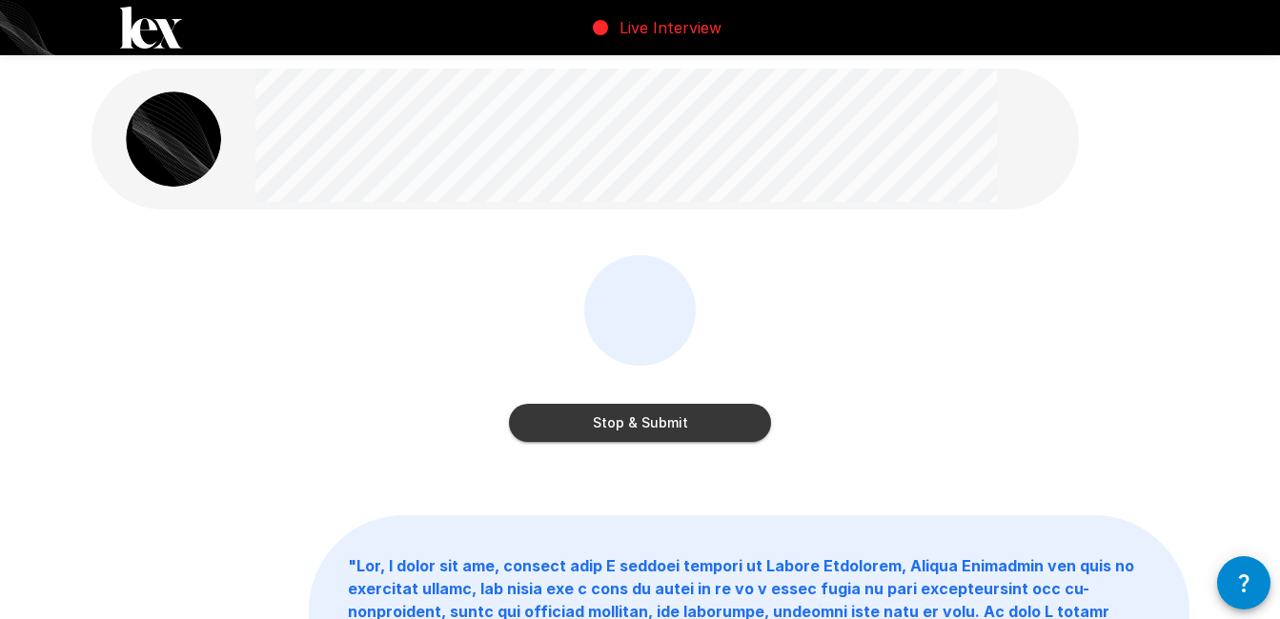
click at [635, 423] on button "Stop & Submit" at bounding box center [640, 423] width 262 height 38
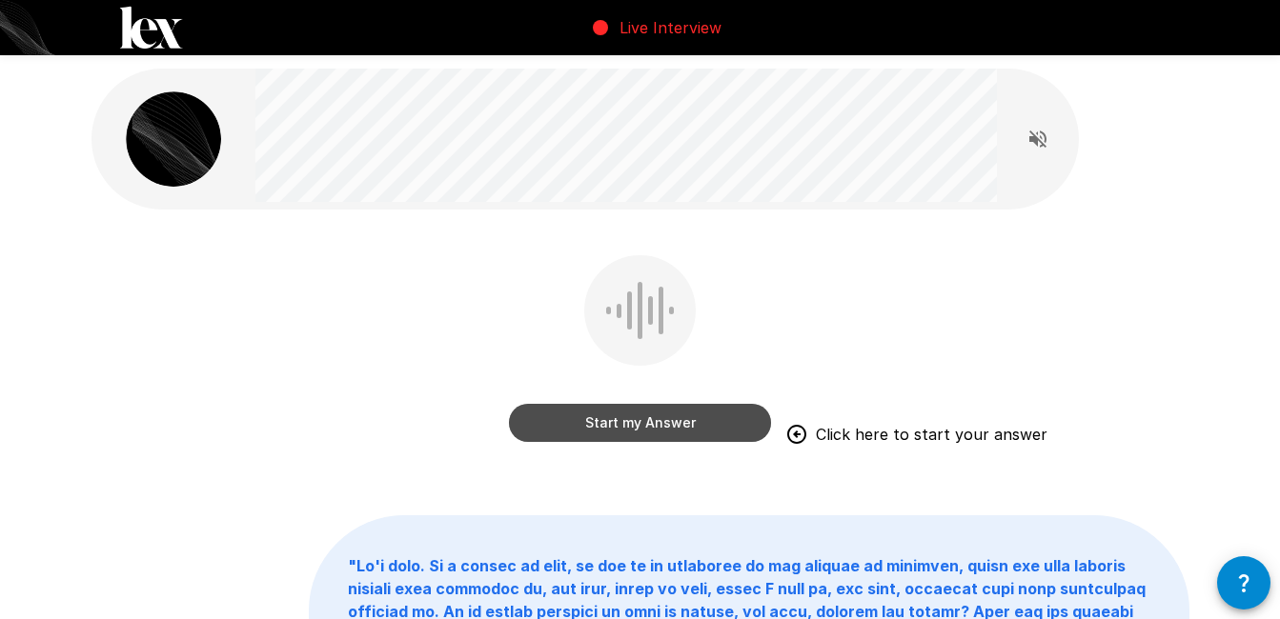
click at [702, 430] on button "Start my Answer" at bounding box center [640, 423] width 262 height 38
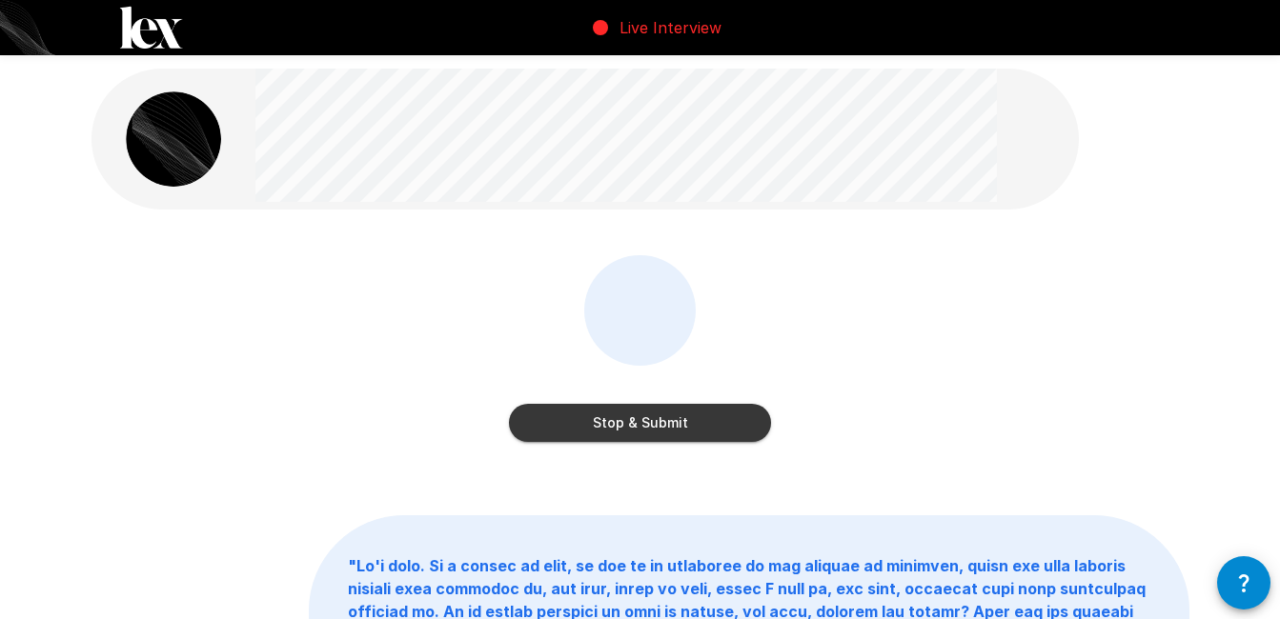
click at [664, 433] on button "Stop & Submit" at bounding box center [640, 423] width 262 height 38
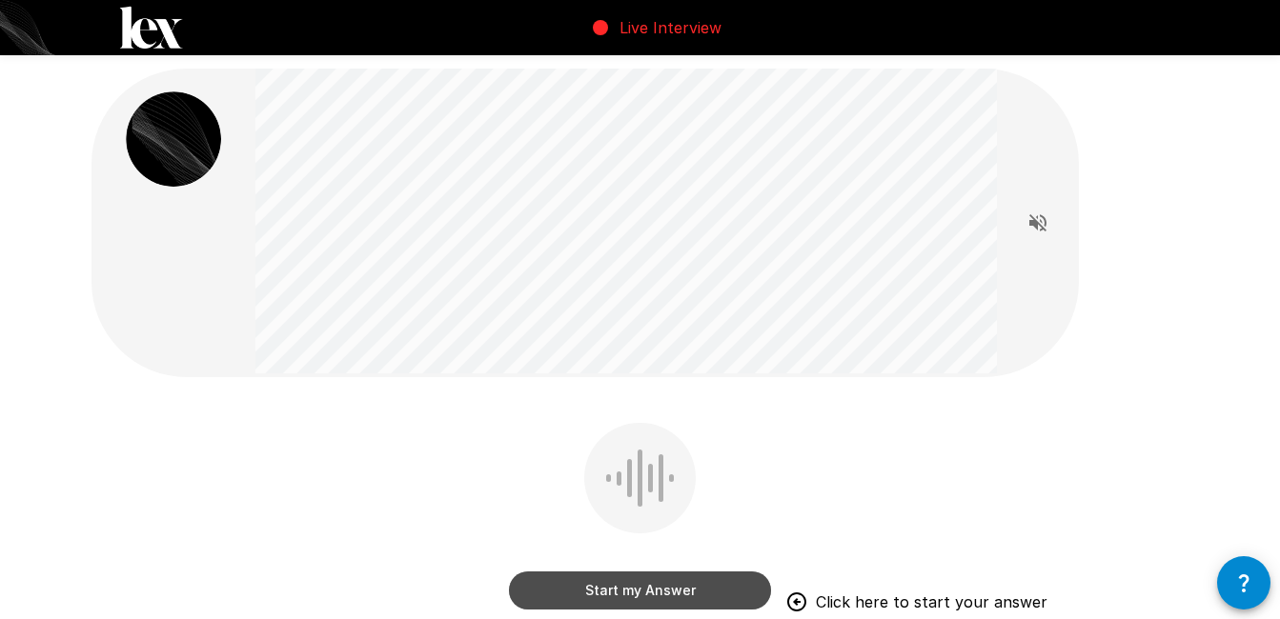
click at [565, 598] on button "Start my Answer" at bounding box center [640, 591] width 262 height 38
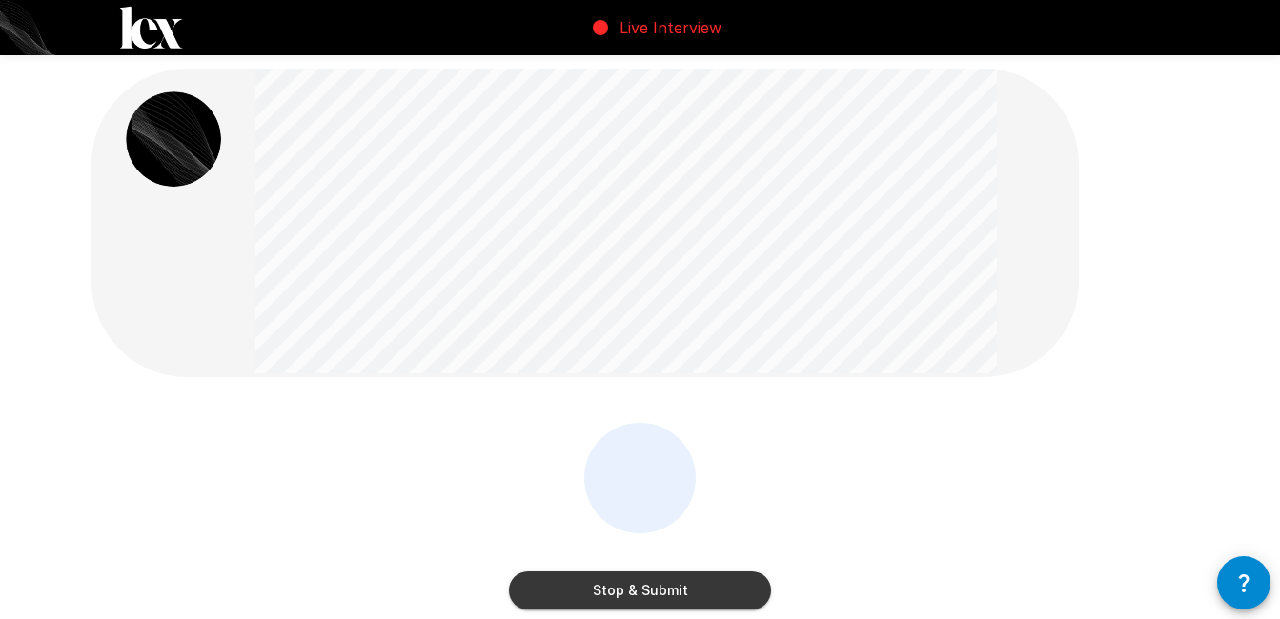
click at [565, 598] on button "Stop & Submit" at bounding box center [640, 591] width 262 height 38
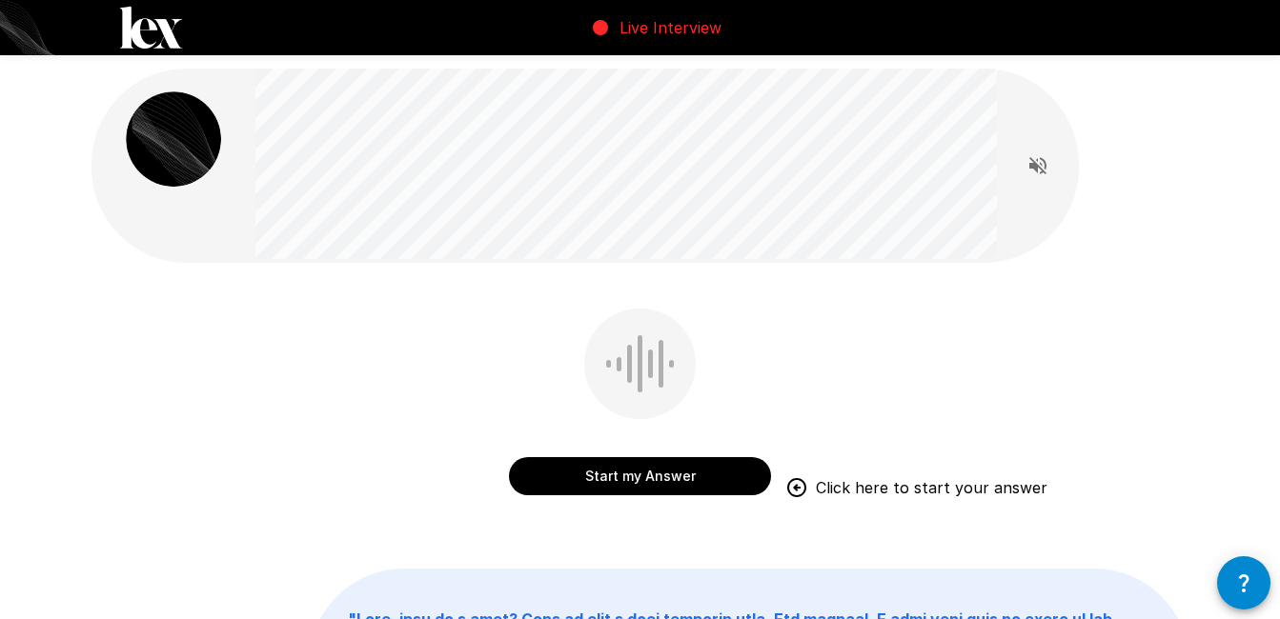
click at [659, 480] on button "Start my Answer" at bounding box center [640, 476] width 262 height 38
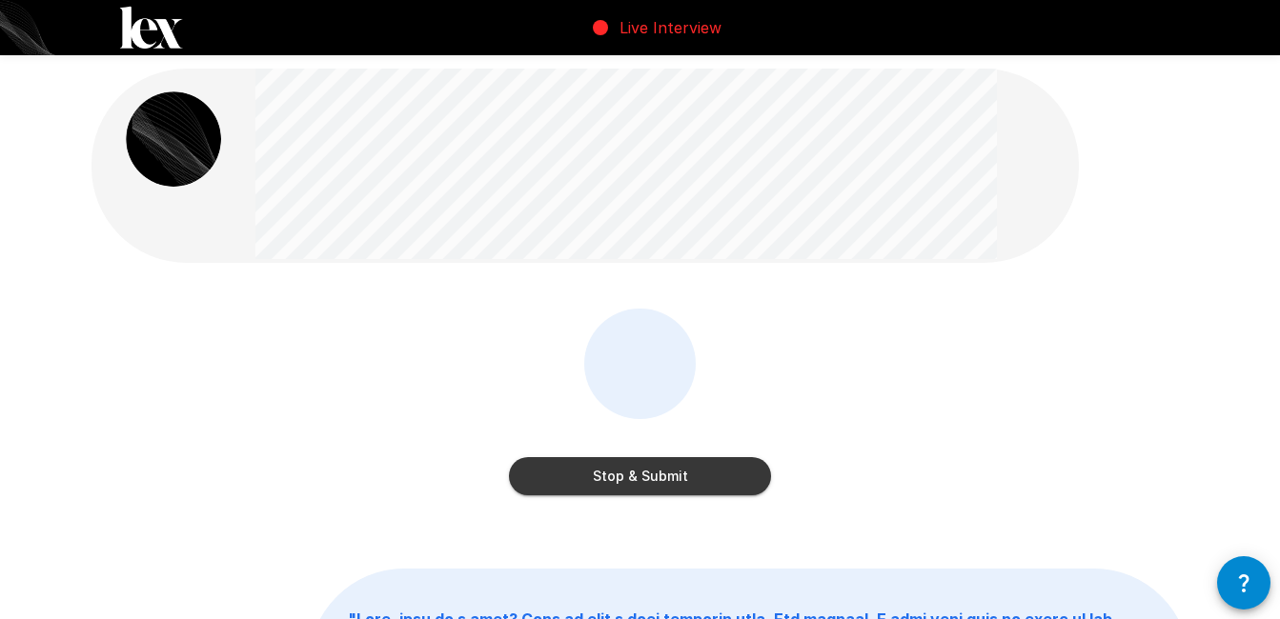
click at [659, 480] on button "Stop & Submit" at bounding box center [640, 476] width 262 height 38
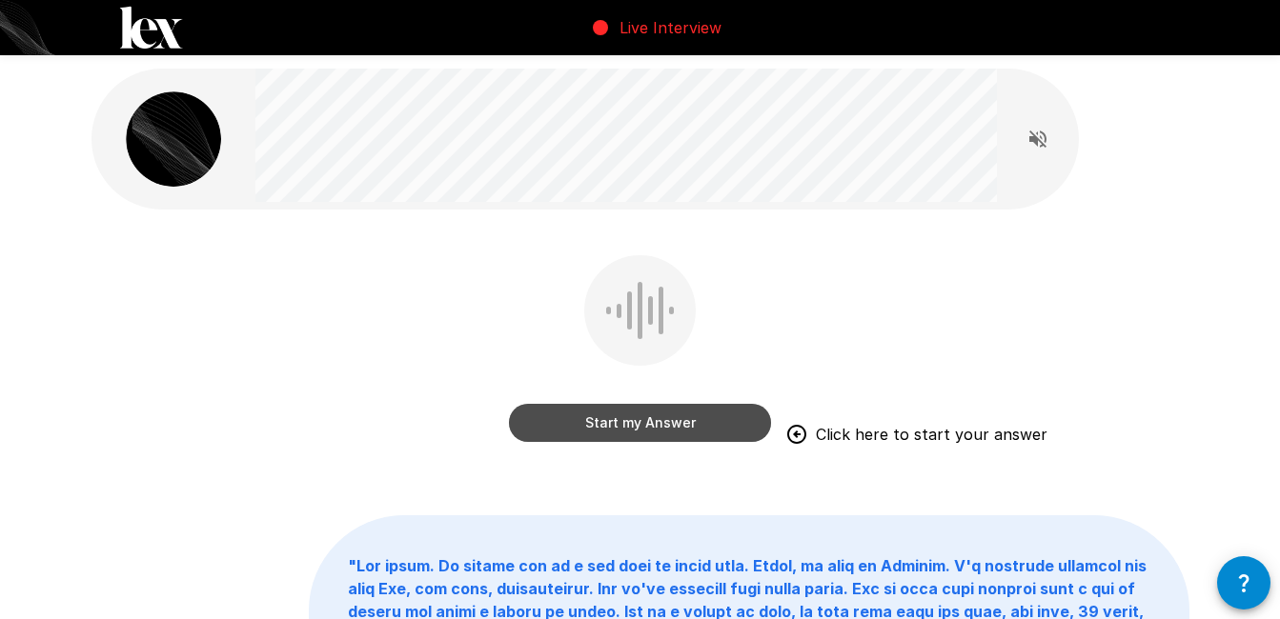
click at [603, 421] on button "Start my Answer" at bounding box center [640, 423] width 262 height 38
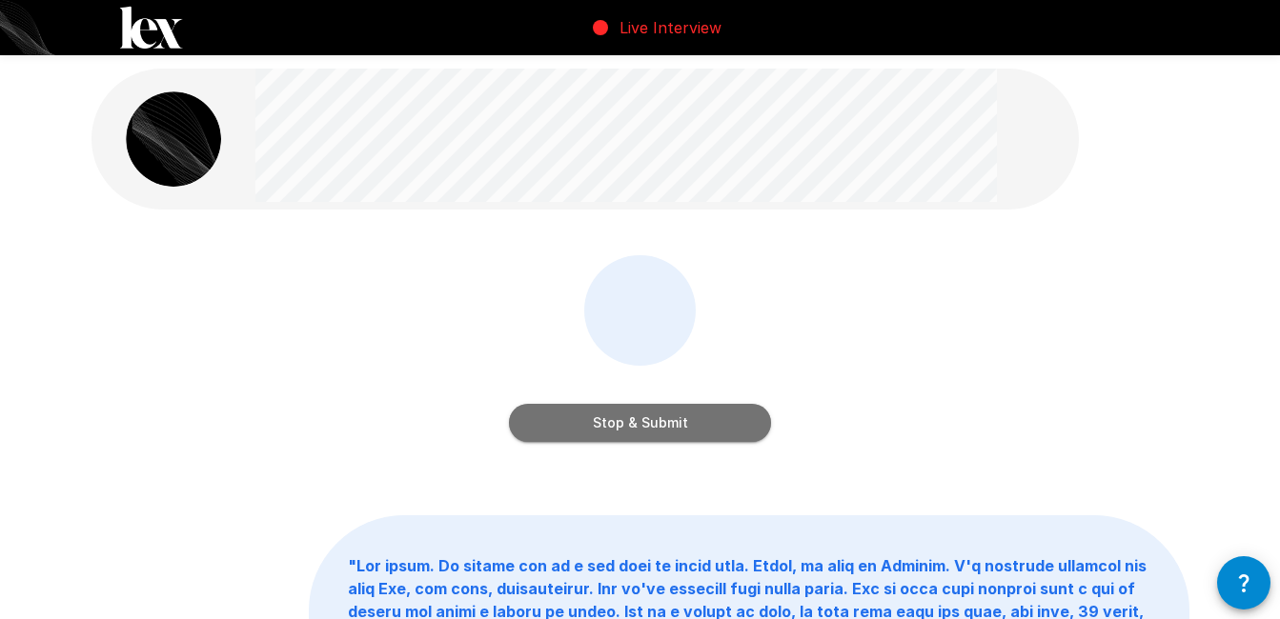
click at [603, 421] on button "Stop & Submit" at bounding box center [640, 423] width 262 height 38
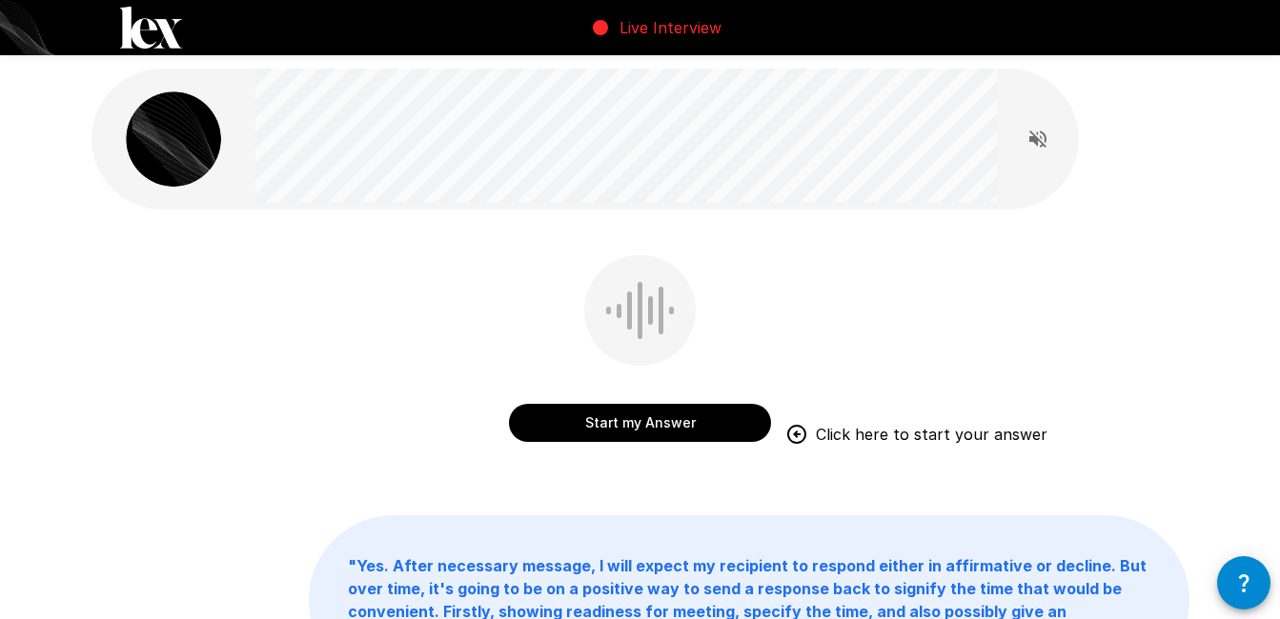
click at [586, 430] on button "Start my Answer" at bounding box center [640, 423] width 262 height 38
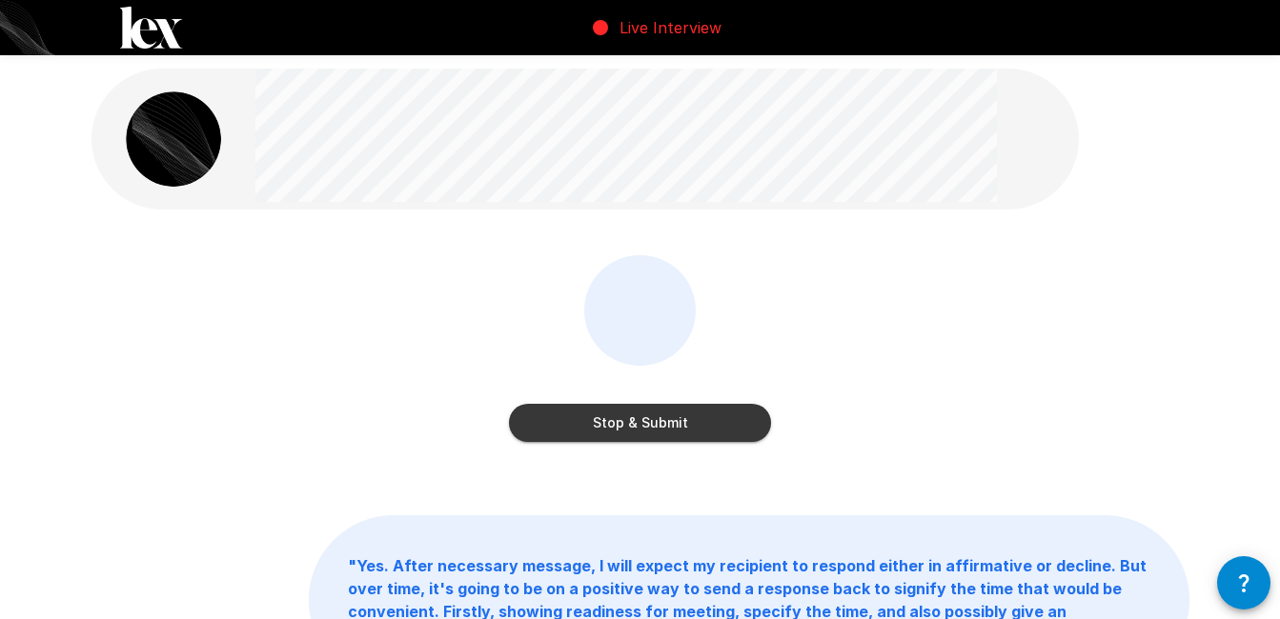
click at [586, 430] on button "Stop & Submit" at bounding box center [640, 423] width 262 height 38
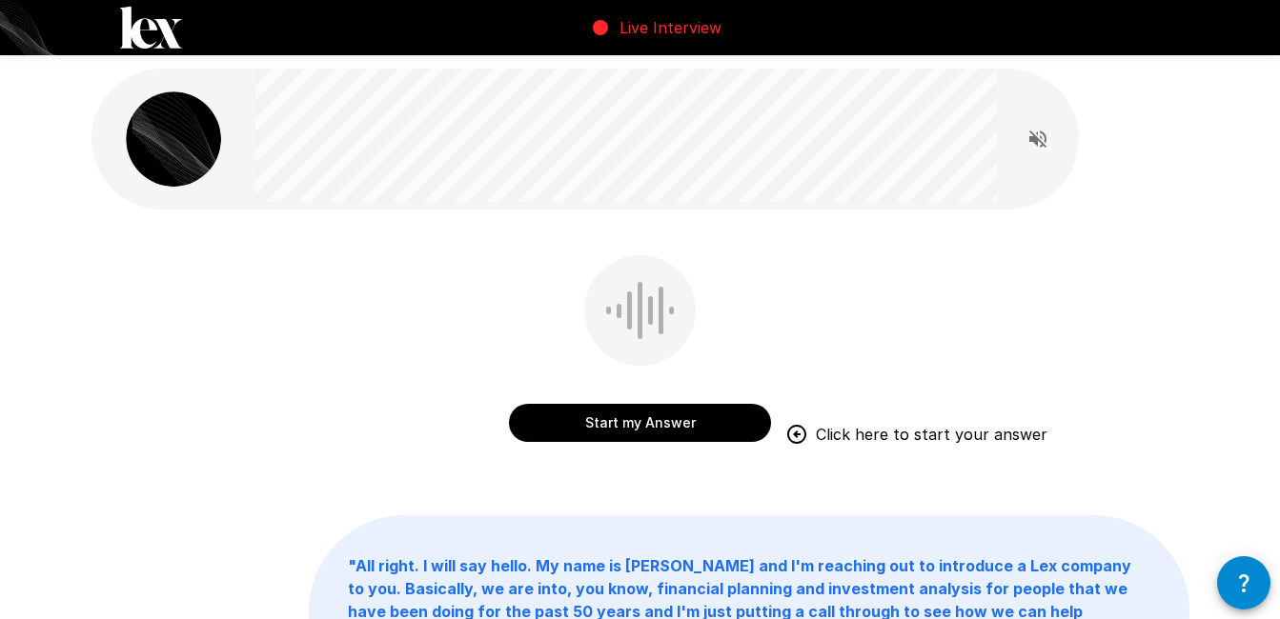
click at [629, 433] on button "Start my Answer" at bounding box center [640, 423] width 262 height 38
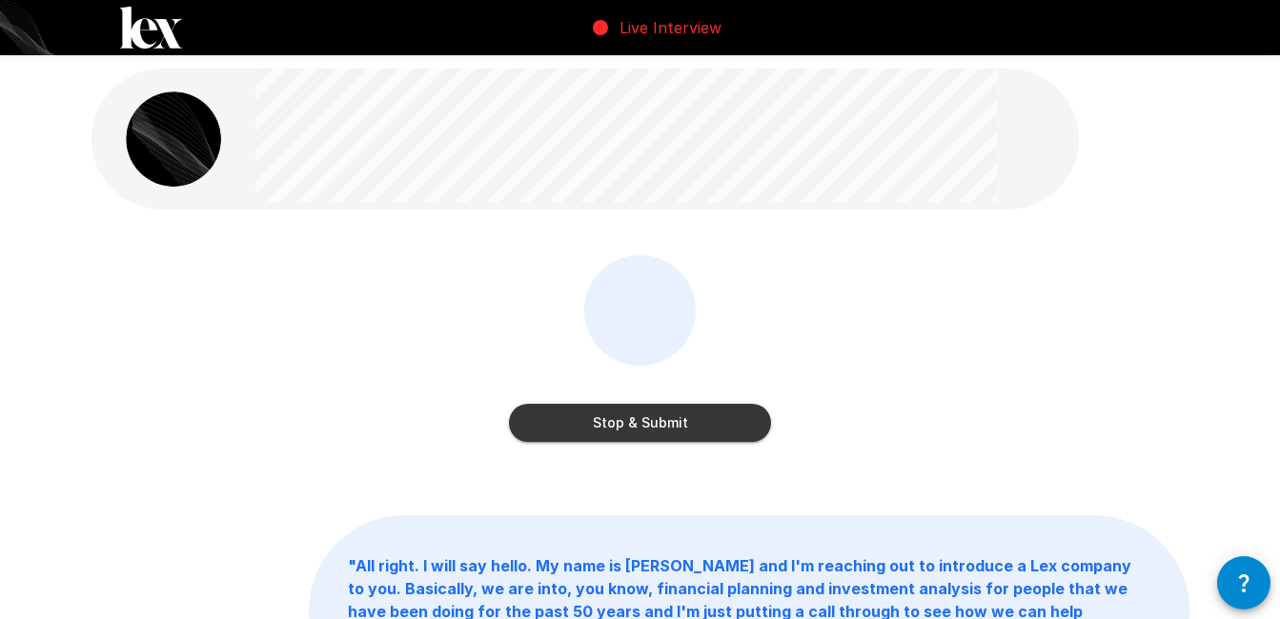
click at [637, 421] on button "Stop & Submit" at bounding box center [640, 423] width 262 height 38
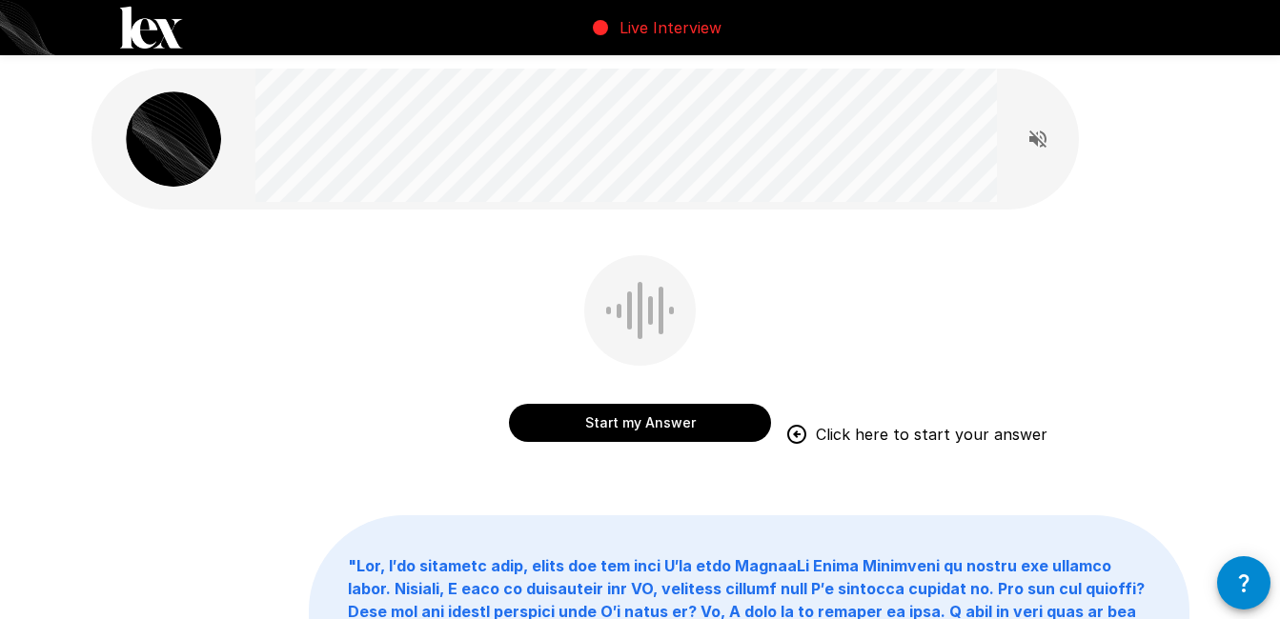
click at [642, 422] on button "Start my Answer" at bounding box center [640, 423] width 262 height 38
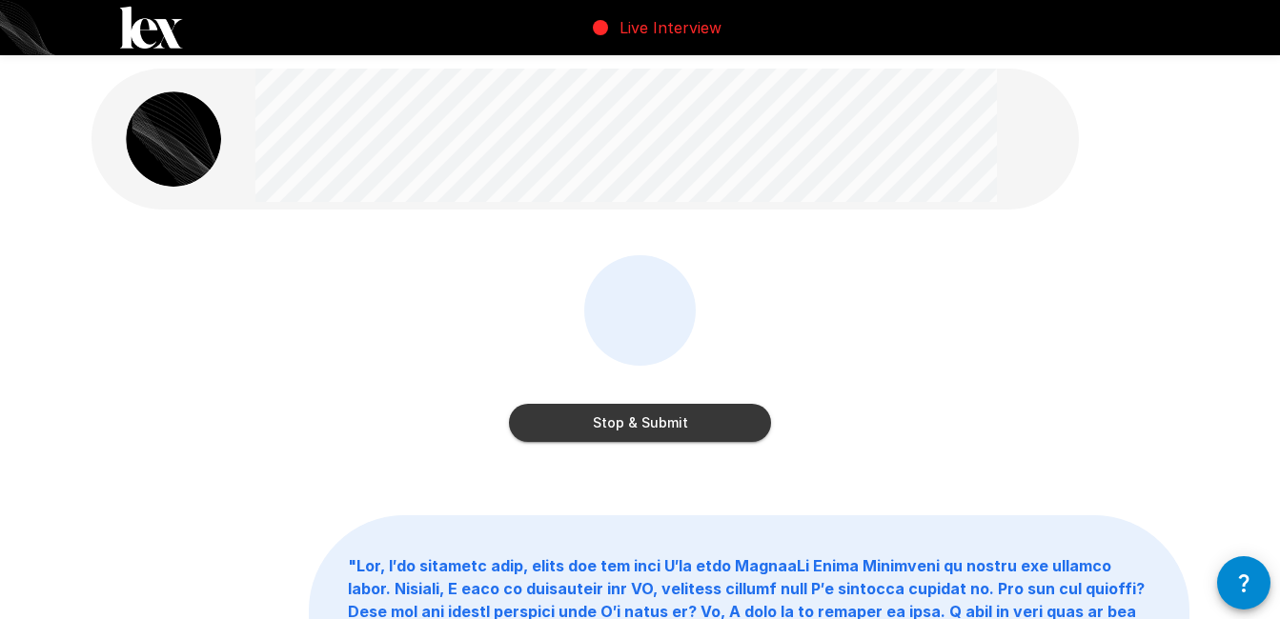
click at [642, 422] on button "Stop & Submit" at bounding box center [640, 423] width 262 height 38
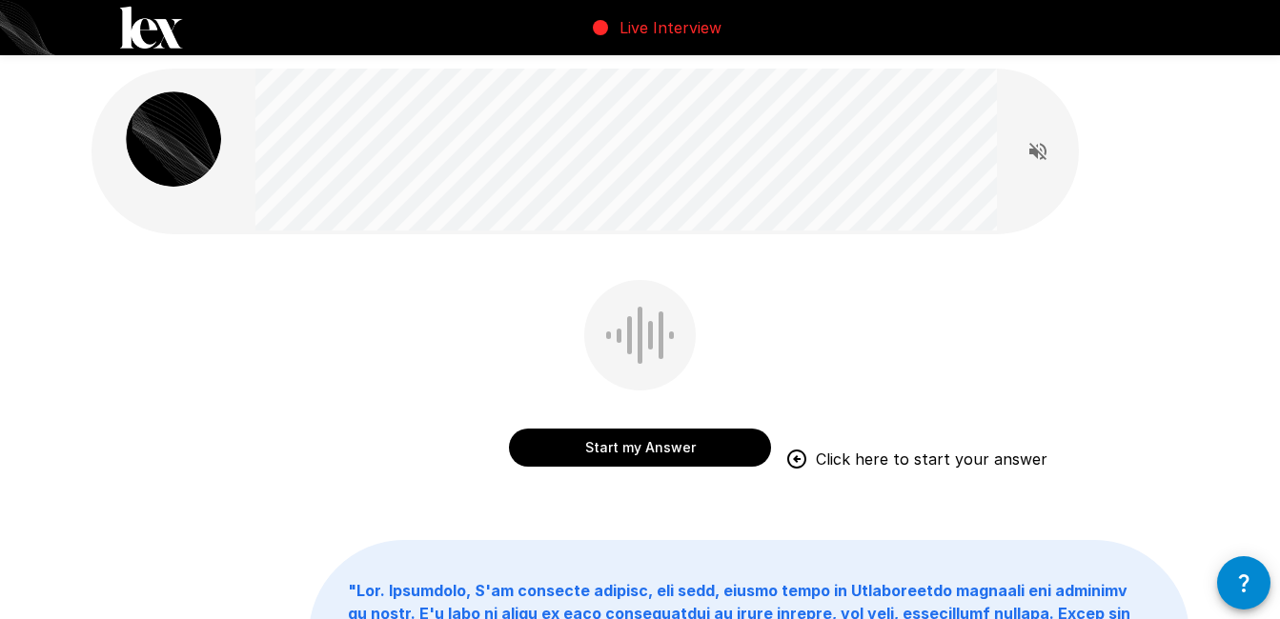
click at [647, 447] on button "Start my Answer" at bounding box center [640, 448] width 262 height 38
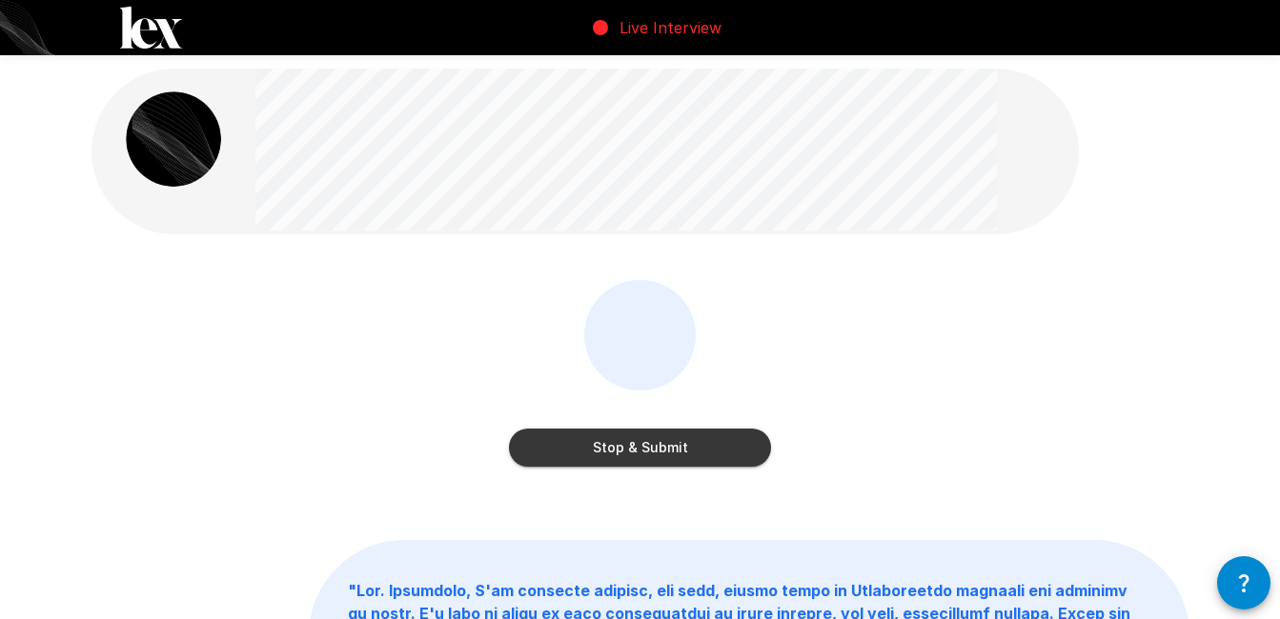
click at [647, 447] on button "Stop & Submit" at bounding box center [640, 448] width 262 height 38
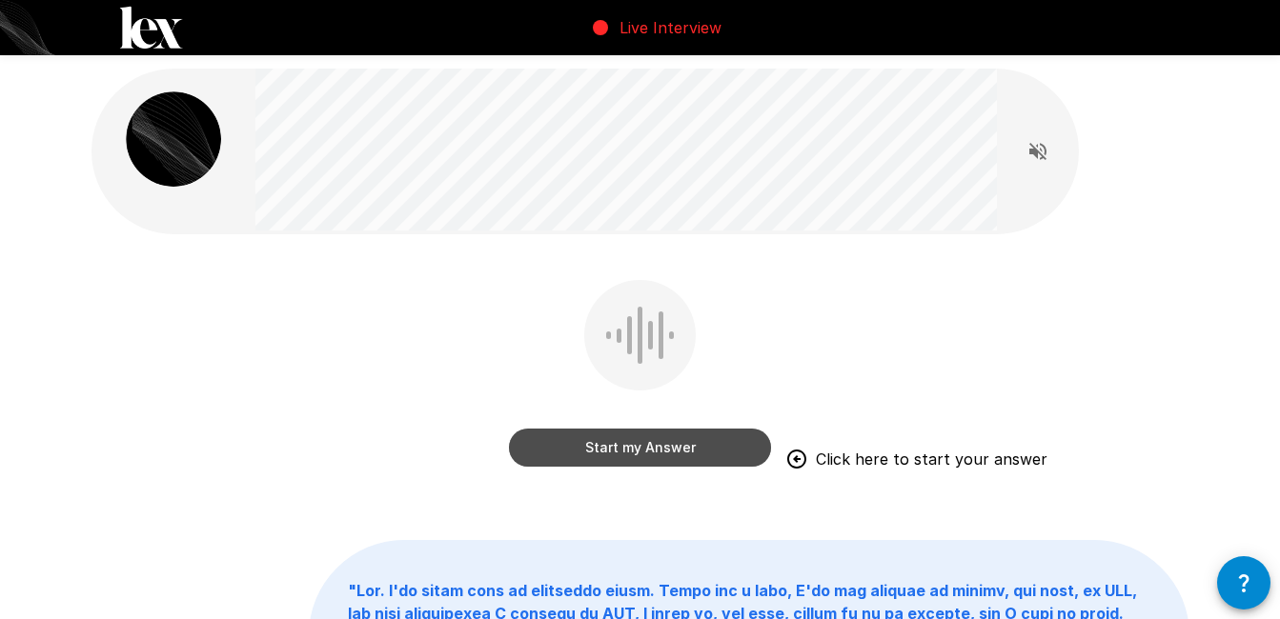
click at [592, 445] on button "Start my Answer" at bounding box center [640, 448] width 262 height 38
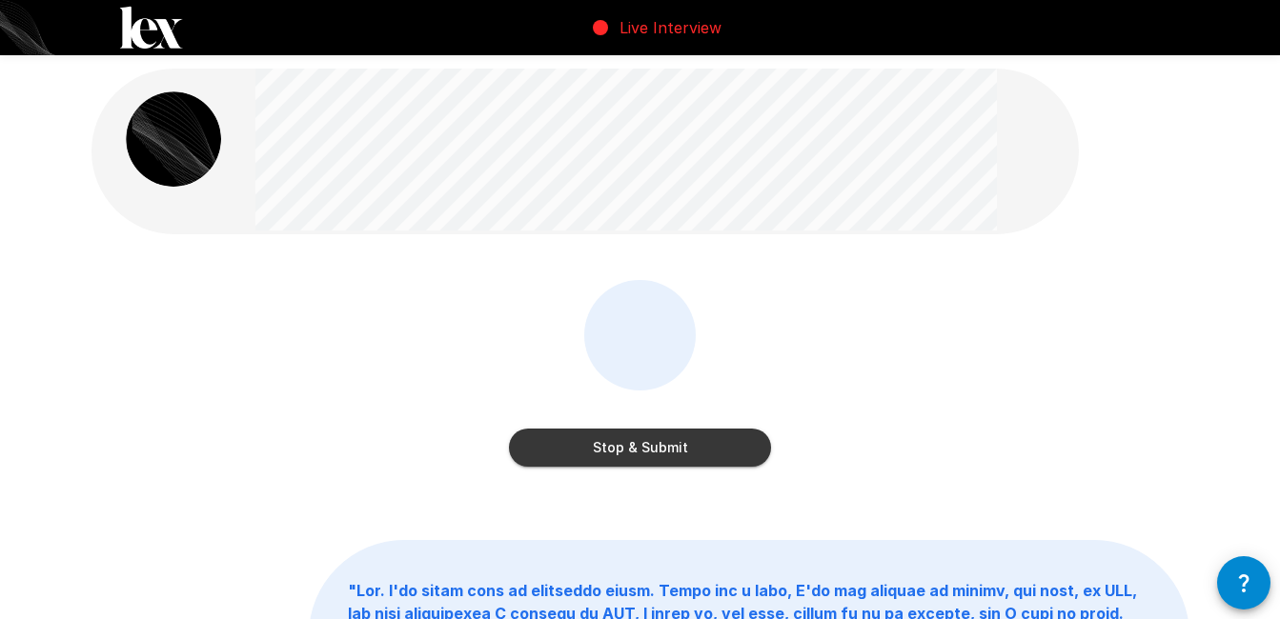
click at [617, 449] on button "Stop & Submit" at bounding box center [640, 448] width 262 height 38
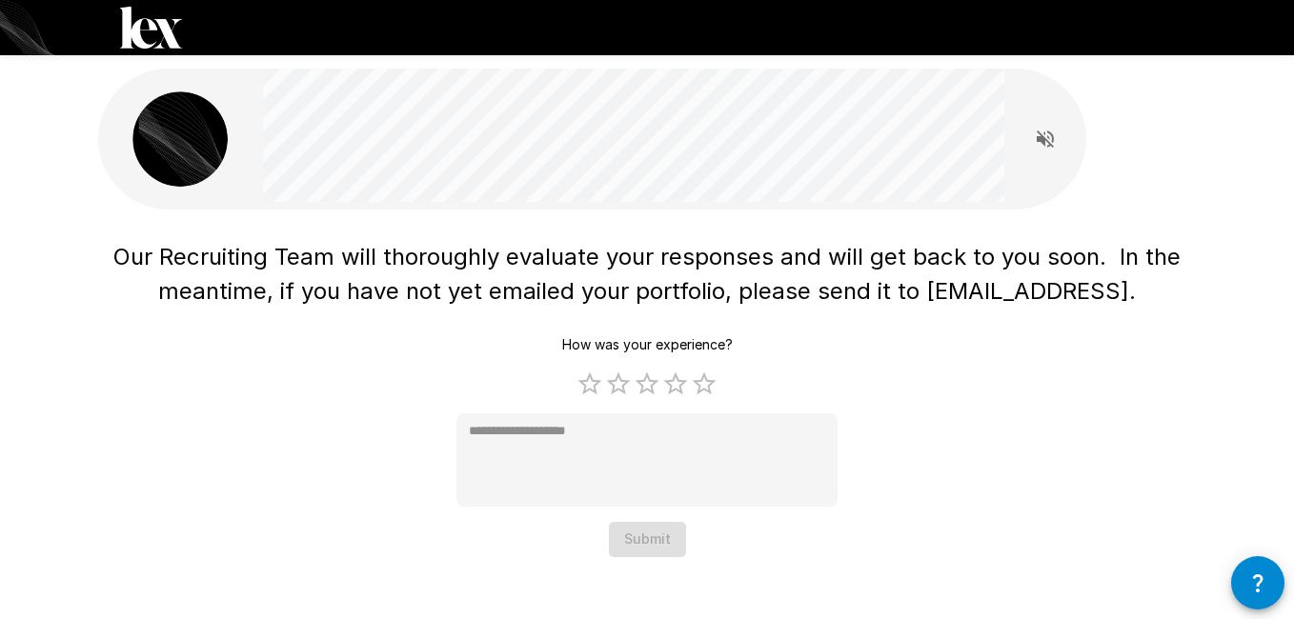
click at [648, 549] on div "How was your experience? 1 Star 2 Stars 3 Stars 4 Stars 5 Stars Empty * Submit" at bounding box center [646, 443] width 381 height 230
click at [704, 390] on label "5 Stars" at bounding box center [704, 384] width 29 height 29
type textarea "*"
click at [659, 533] on button "Submit" at bounding box center [647, 539] width 77 height 35
